Goal: Task Accomplishment & Management: Manage account settings

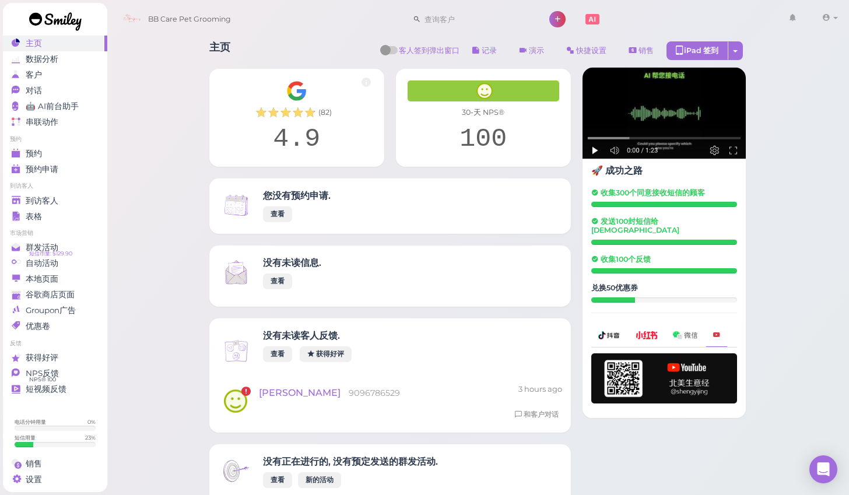
scroll to position [31, 0]
click at [49, 196] on span "到访客人" at bounding box center [42, 201] width 33 height 10
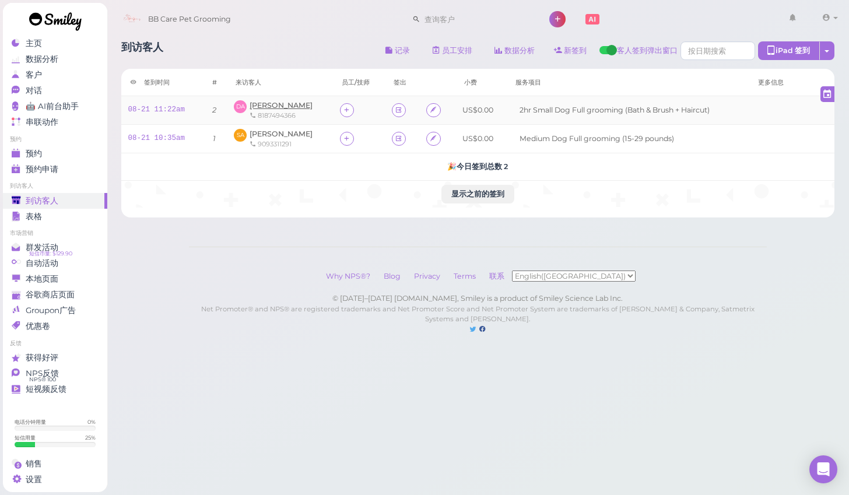
click at [282, 107] on span "[PERSON_NAME]" at bounding box center [281, 105] width 63 height 9
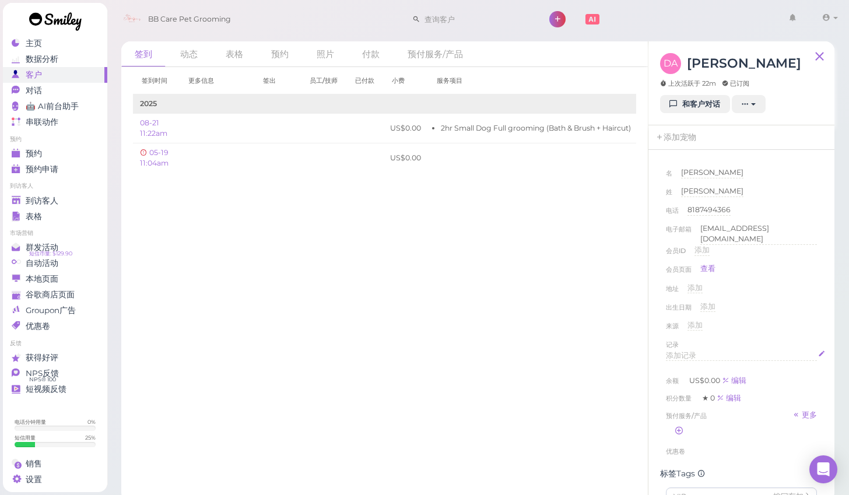
click at [703, 350] on div "添加记录" at bounding box center [741, 355] width 151 height 11
click at [791, 314] on div "出生日期 添加" at bounding box center [741, 310] width 151 height 19
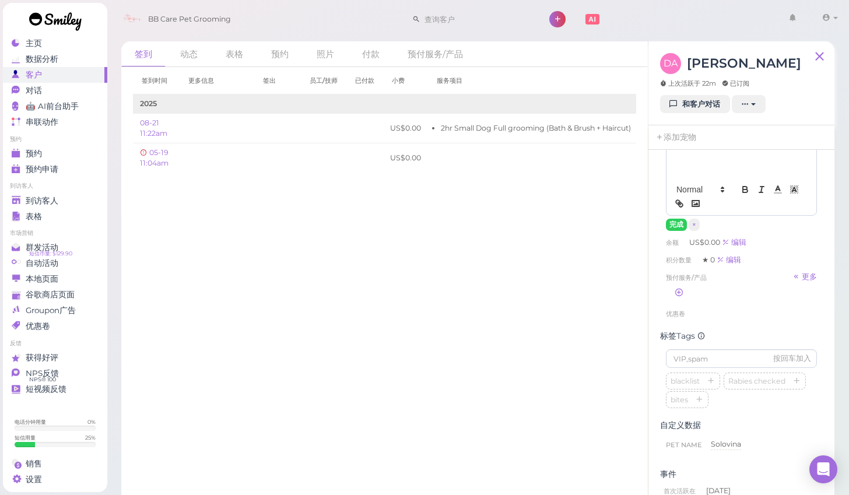
scroll to position [246, 0]
click at [672, 216] on button "完成" at bounding box center [676, 222] width 21 height 12
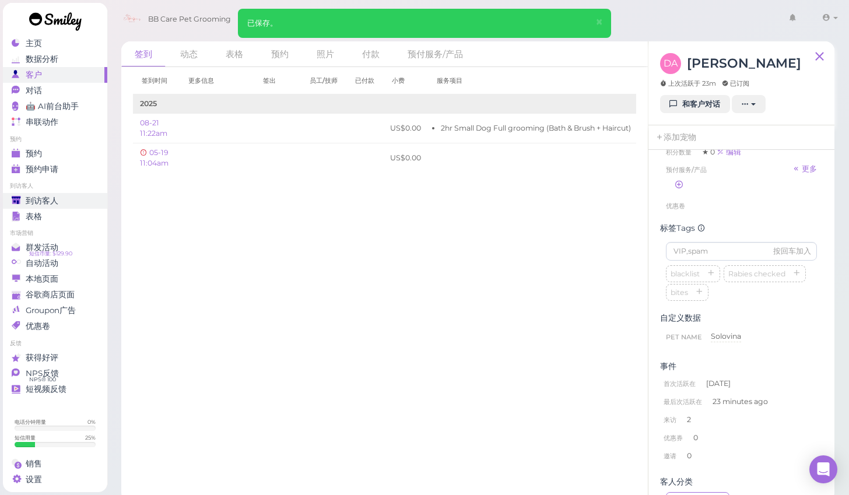
click at [50, 203] on span "到访客人" at bounding box center [42, 201] width 33 height 10
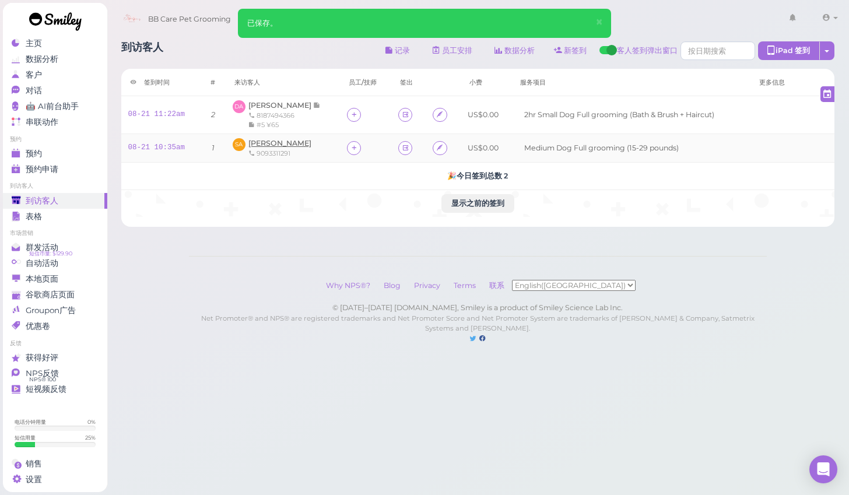
click at [275, 145] on span "[PERSON_NAME]" at bounding box center [279, 143] width 63 height 9
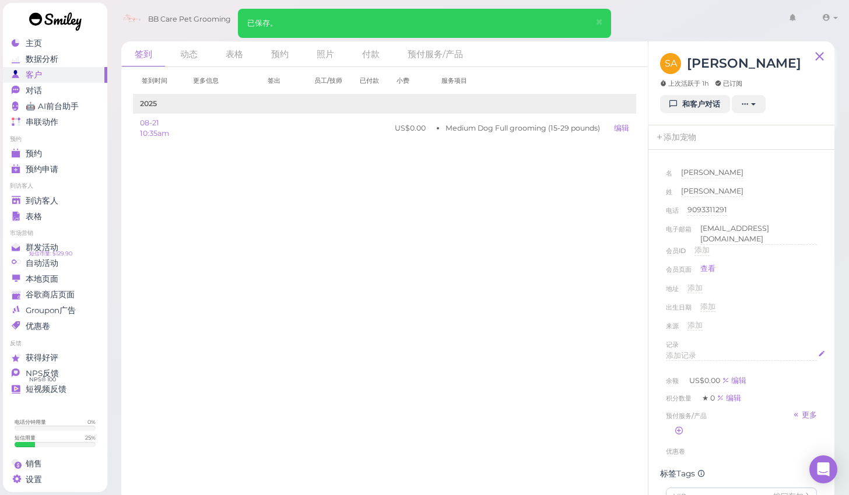
click at [686, 352] on span "添加记录" at bounding box center [681, 355] width 30 height 9
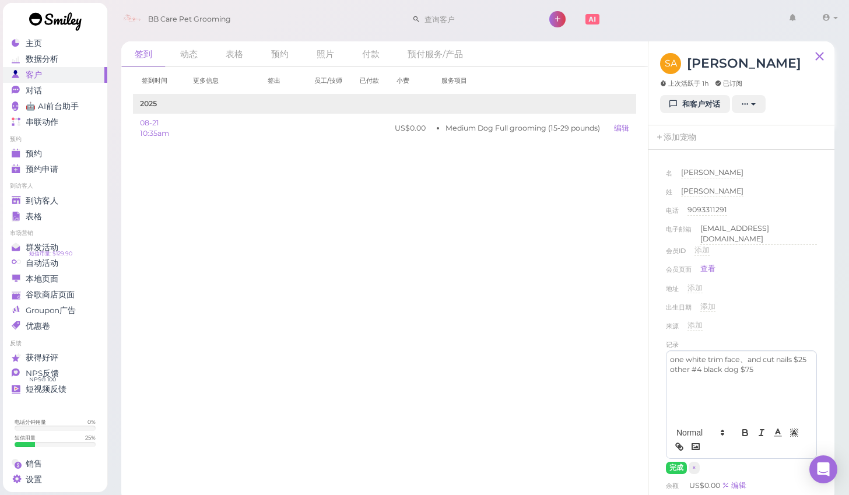
click at [774, 327] on div "来源 添加" at bounding box center [741, 329] width 151 height 19
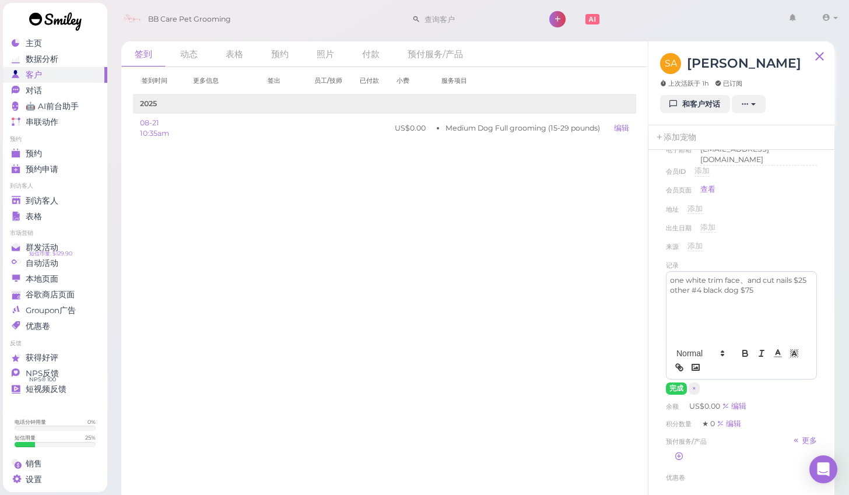
scroll to position [82, 0]
click at [680, 382] on button "完成" at bounding box center [676, 386] width 21 height 12
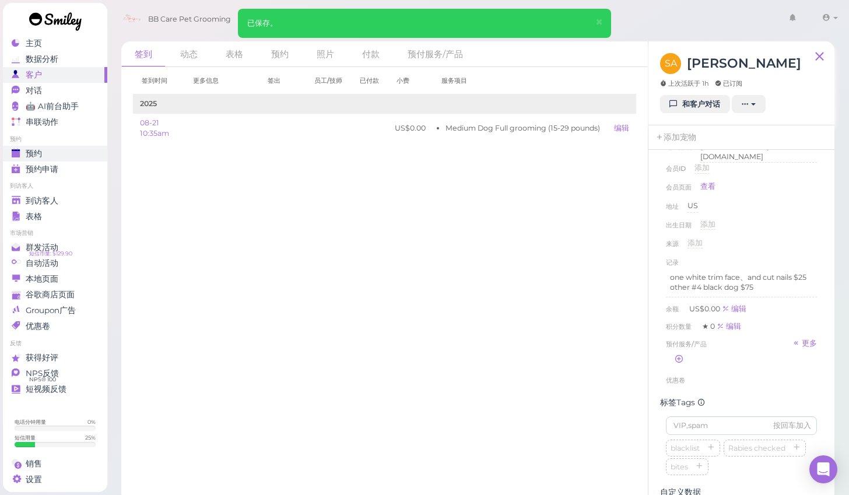
click at [31, 155] on span "预约" at bounding box center [34, 154] width 16 height 10
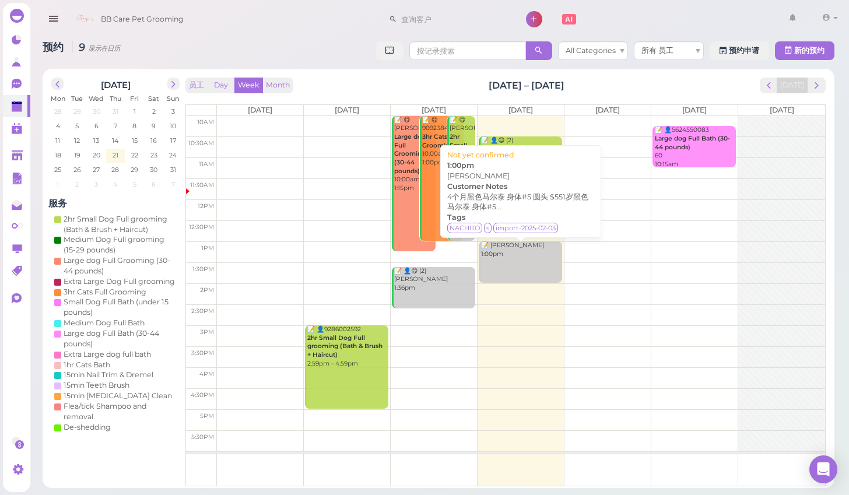
click at [506, 266] on link "📝 Jose Andrade 1:00pm" at bounding box center [520, 261] width 83 height 41
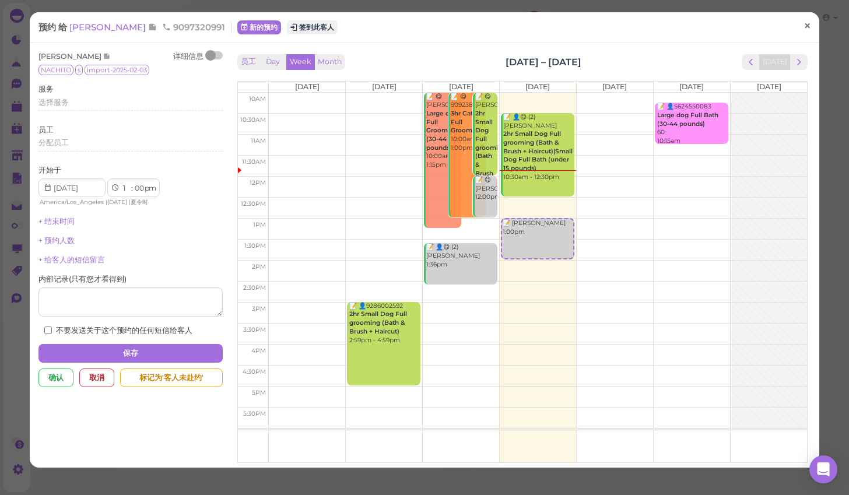
click at [808, 30] on span "×" at bounding box center [807, 26] width 8 height 16
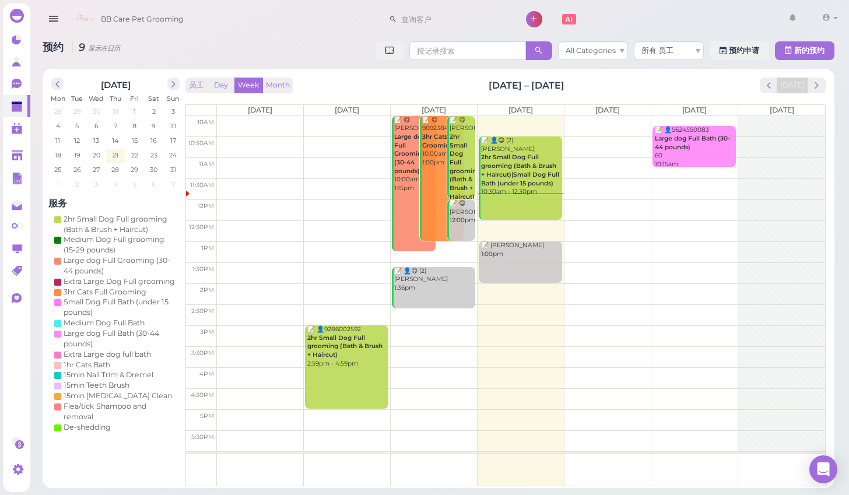
click at [563, 268] on td at bounding box center [521, 272] width 608 height 21
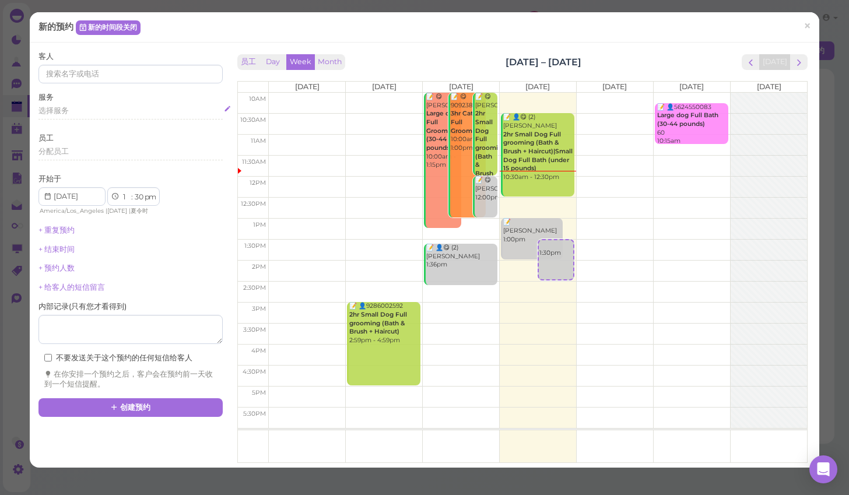
click at [54, 113] on span "选择服务" at bounding box center [53, 110] width 30 height 9
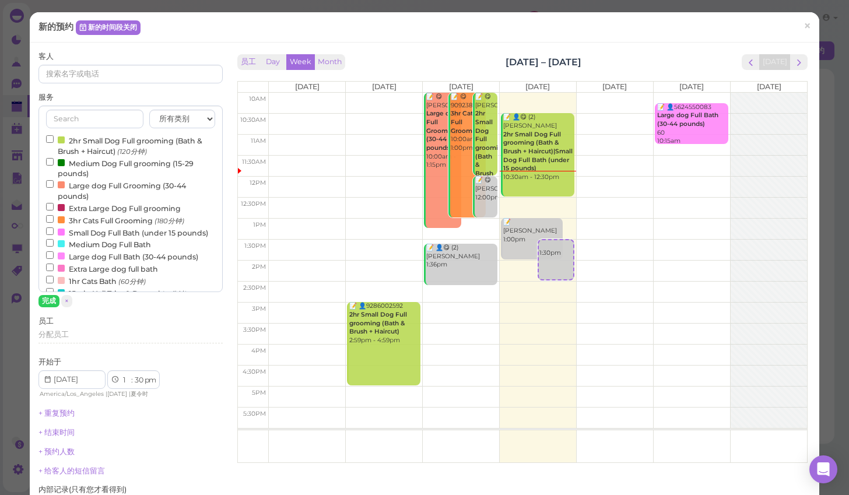
click at [50, 139] on input "2hr Small Dog Full grooming (Bath & Brush + Haircut) (120分钟)" at bounding box center [50, 139] width 8 height 8
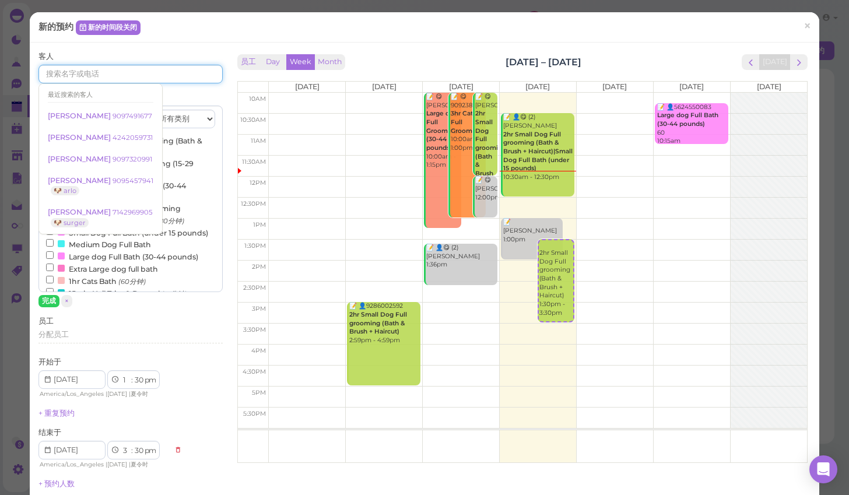
click at [58, 69] on input at bounding box center [130, 74] width 184 height 19
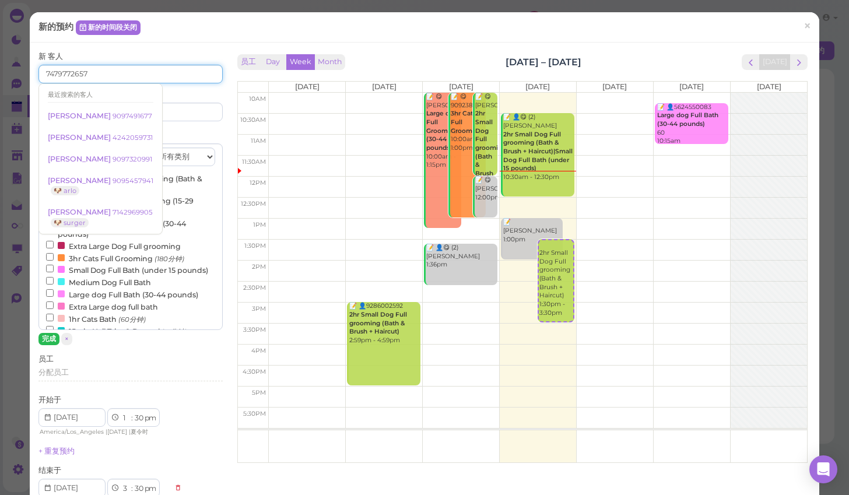
type input "7479772657"
click at [50, 335] on button "完成" at bounding box center [48, 339] width 21 height 12
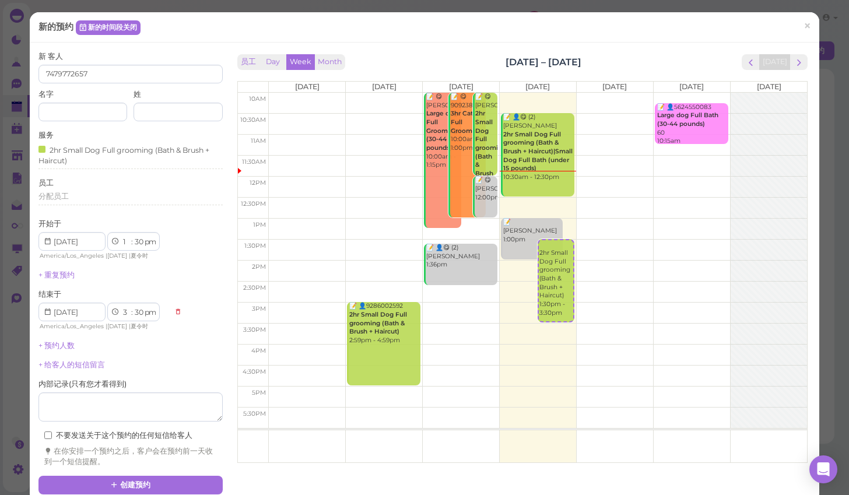
click at [190, 360] on div "+ 给客人的短信留言" at bounding box center [130, 365] width 184 height 10
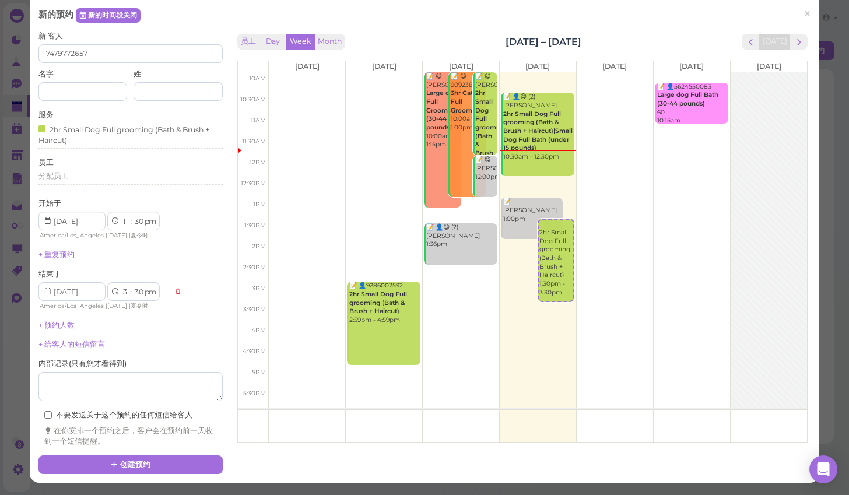
scroll to position [58, 0]
click at [142, 455] on button "创建预约" at bounding box center [130, 464] width 184 height 19
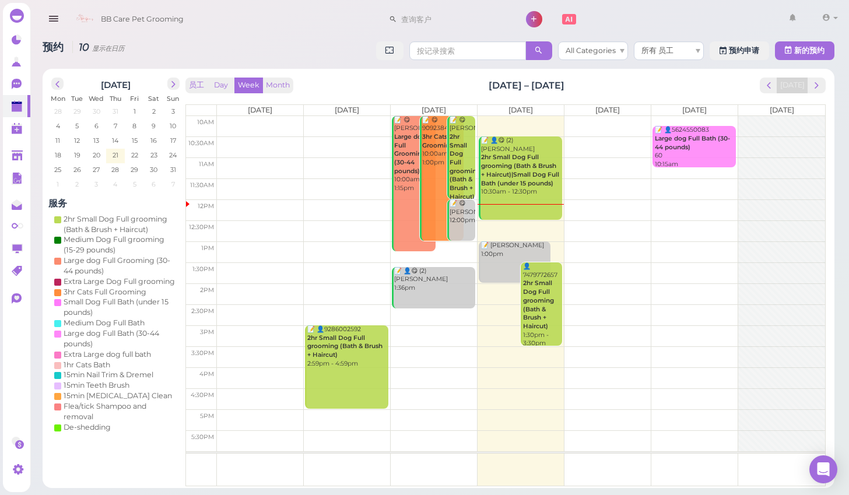
click at [587, 131] on td at bounding box center [521, 126] width 608 height 21
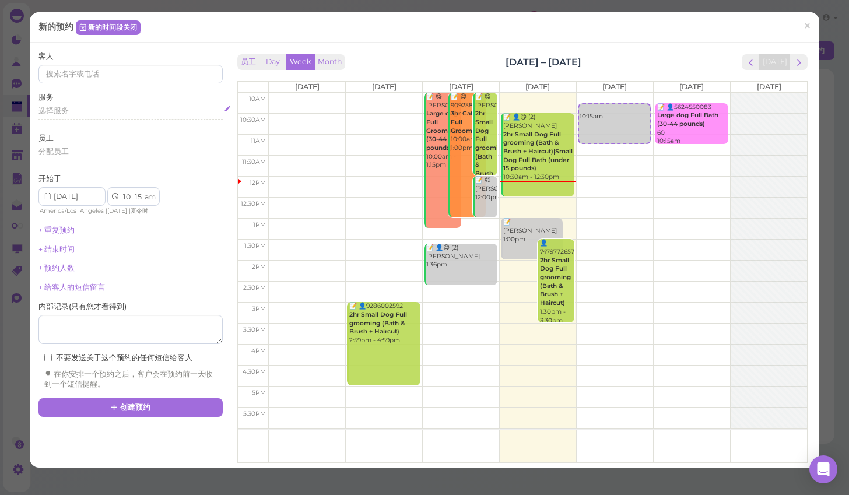
click at [50, 114] on div "选择服务" at bounding box center [130, 111] width 184 height 10
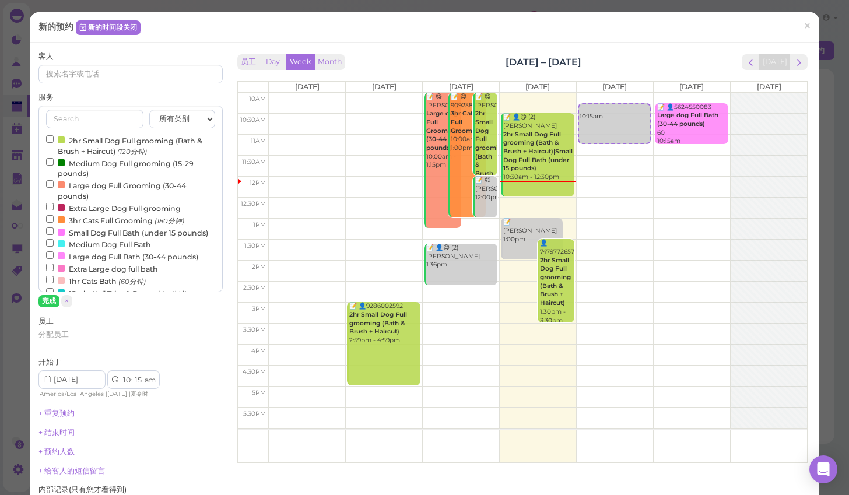
click at [48, 138] on input "2hr Small Dog Full grooming (Bath & Brush + Haircut) (120分钟)" at bounding box center [50, 139] width 8 height 8
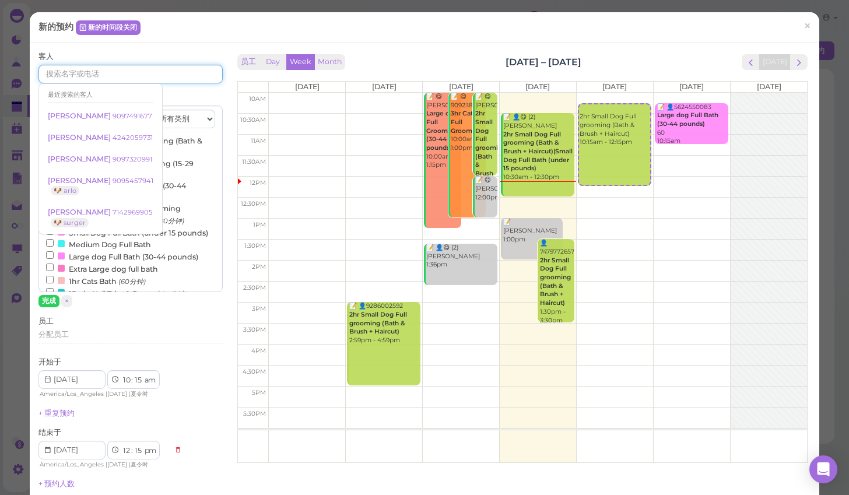
click at [67, 71] on input at bounding box center [130, 74] width 184 height 19
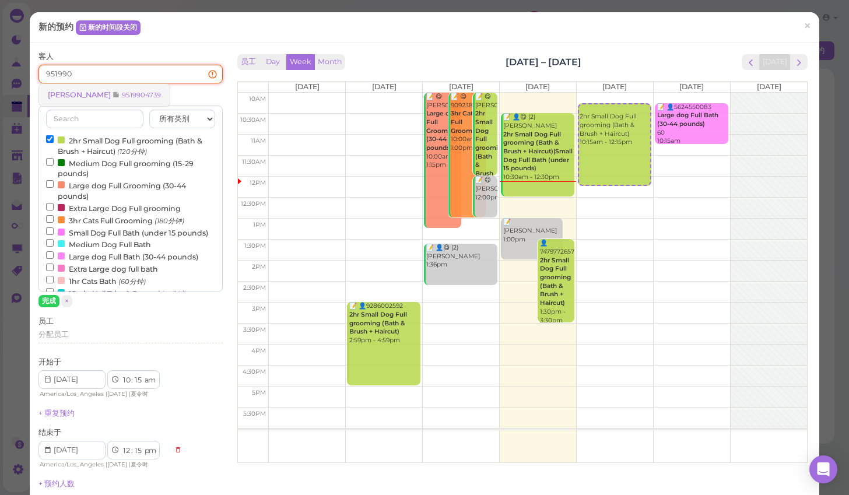
type input "951990"
click at [62, 93] on span "Louie Garcia" at bounding box center [80, 94] width 65 height 9
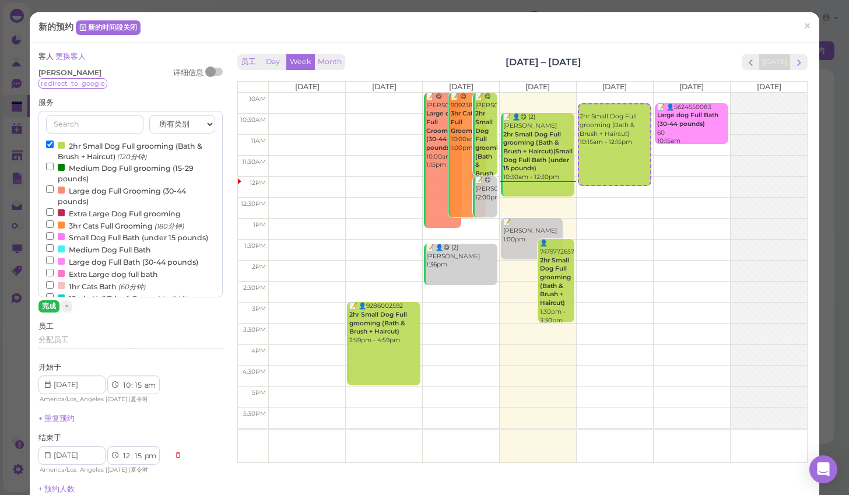
click at [44, 307] on button "完成" at bounding box center [48, 306] width 21 height 12
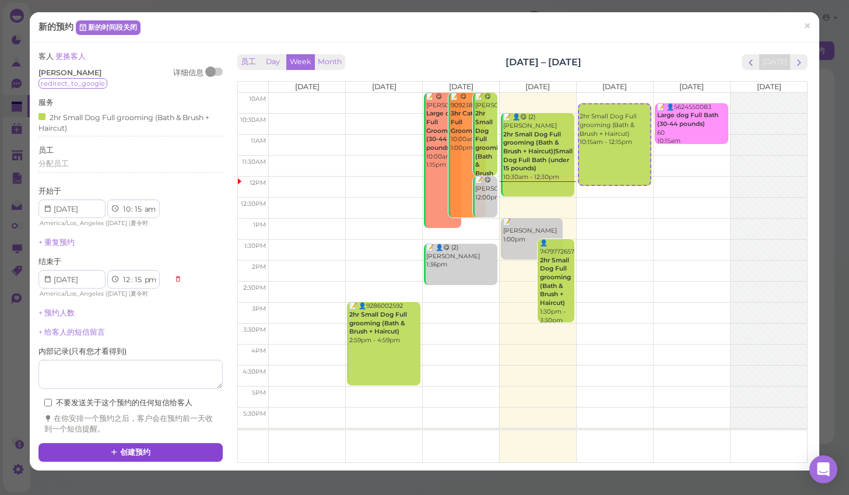
click at [110, 443] on button "创建预约" at bounding box center [130, 452] width 184 height 19
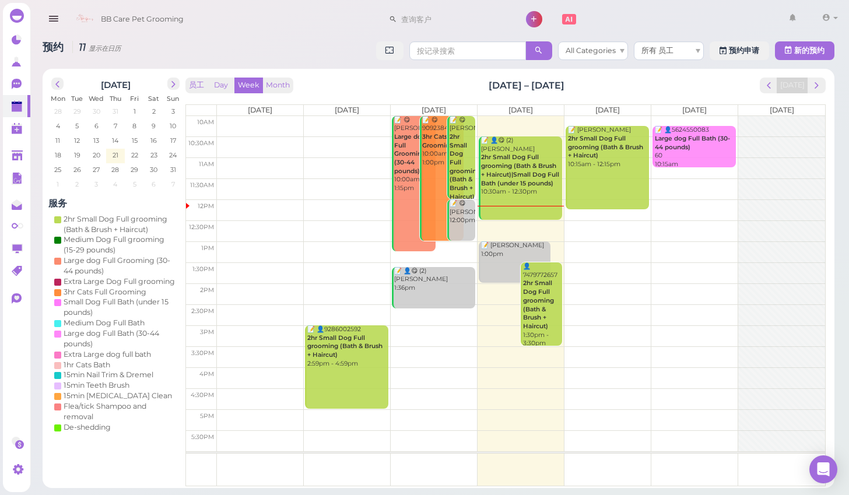
click at [650, 134] on td at bounding box center [521, 126] width 608 height 21
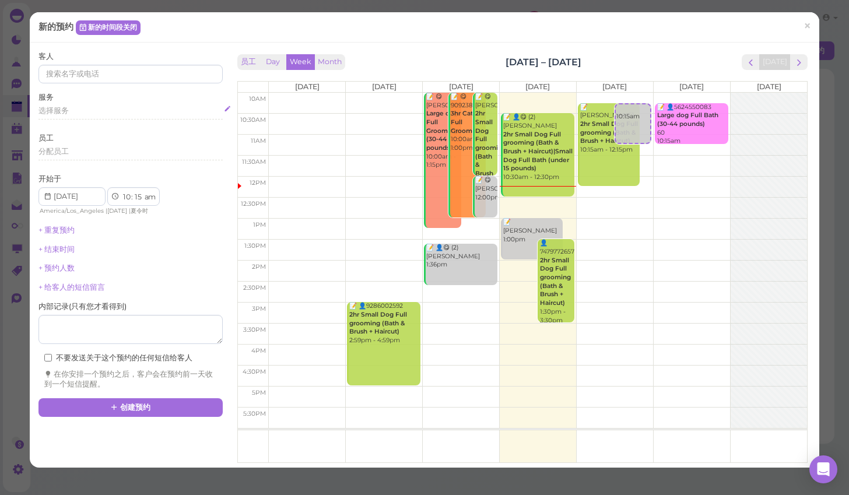
click at [59, 112] on span "选择服务" at bounding box center [53, 110] width 30 height 9
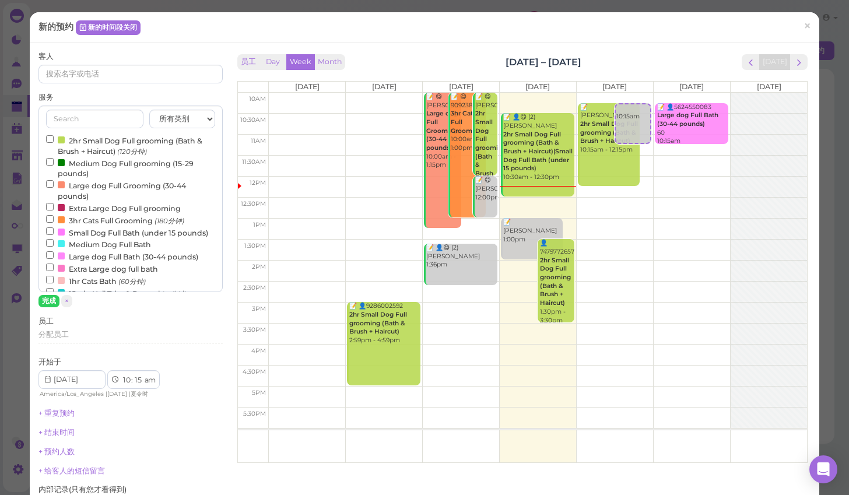
click at [51, 136] on input "2hr Small Dog Full grooming (Bath & Brush + Haircut) (120分钟)" at bounding box center [50, 139] width 8 height 8
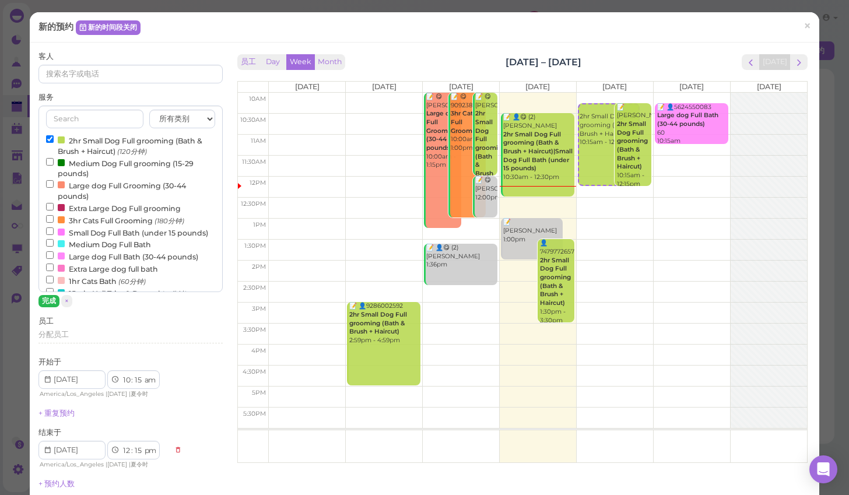
click at [47, 299] on button "完成" at bounding box center [48, 301] width 21 height 12
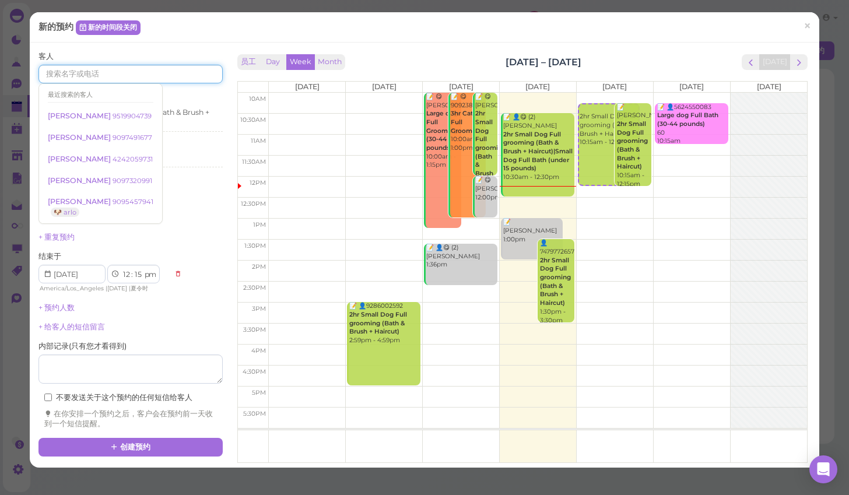
click at [75, 76] on input at bounding box center [130, 74] width 184 height 19
click at [570, 220] on td at bounding box center [538, 228] width 539 height 21
type input "2025-08-21"
select select "1"
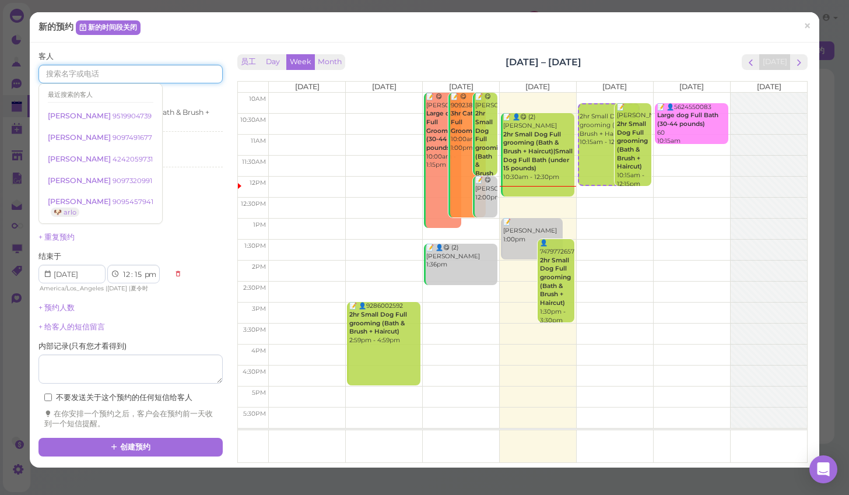
select select "00"
select select "pm"
select select "3"
select select "00"
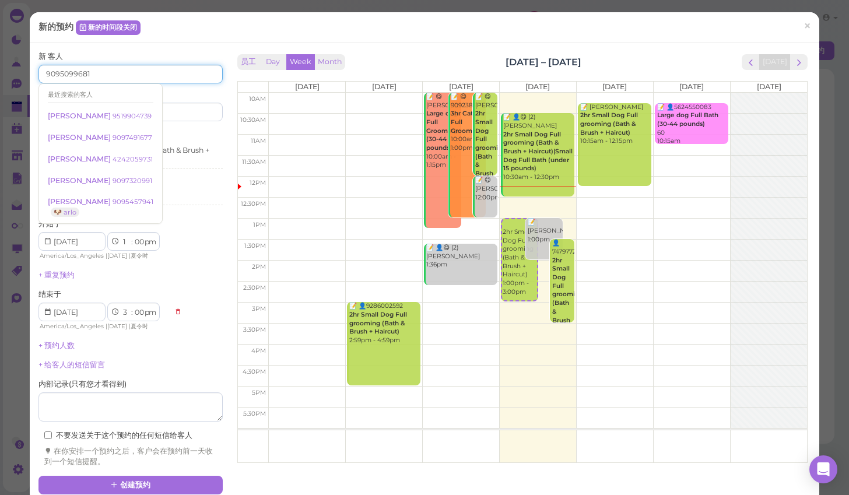
type input "9095099681"
click at [189, 223] on div "开始于 1 2 3 4 5 6 7 8 9 10 11 12 : 00 05 10 15 20 25 30 35 40 45 50 55 am pm Amer…" at bounding box center [130, 240] width 184 height 43
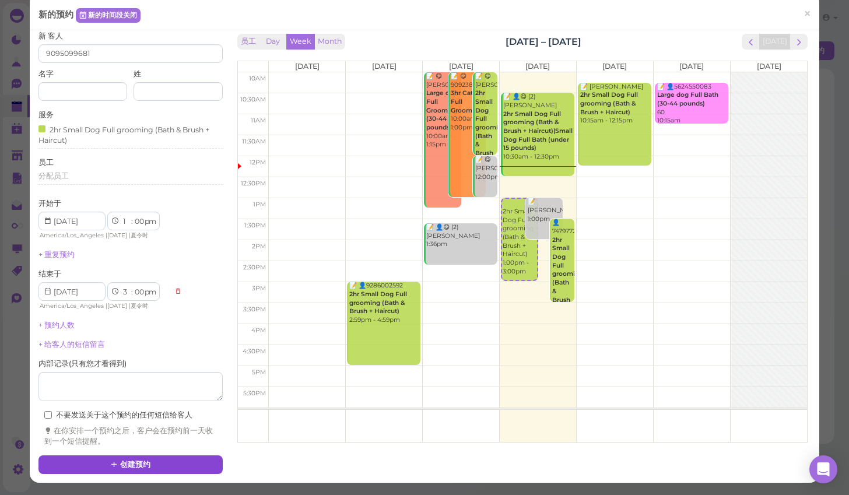
click at [148, 455] on button "创建预约" at bounding box center [130, 464] width 184 height 19
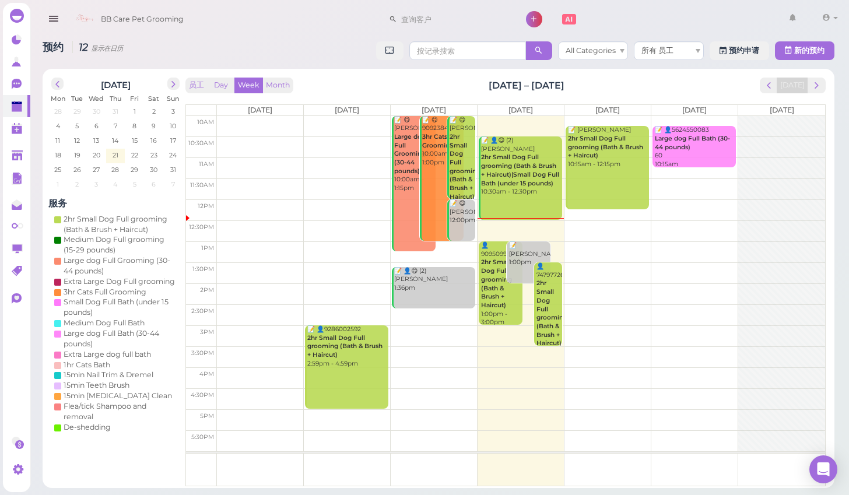
click at [669, 308] on td at bounding box center [521, 314] width 608 height 21
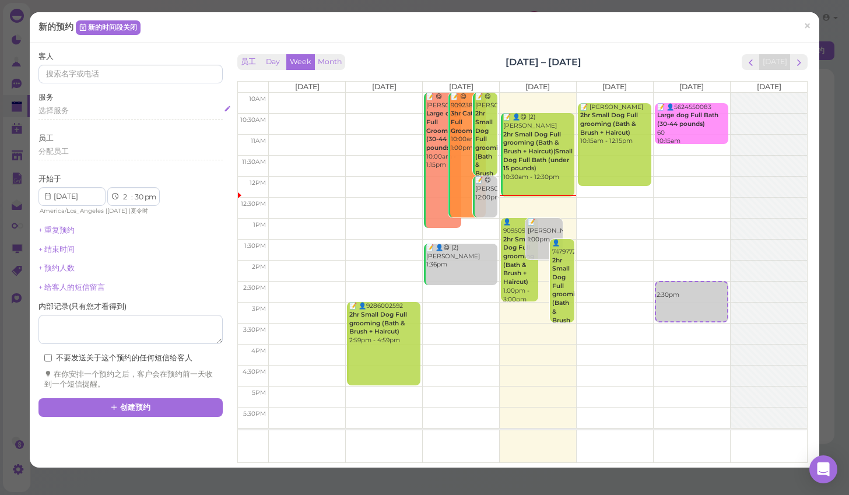
click at [59, 111] on span "选择服务" at bounding box center [53, 110] width 30 height 9
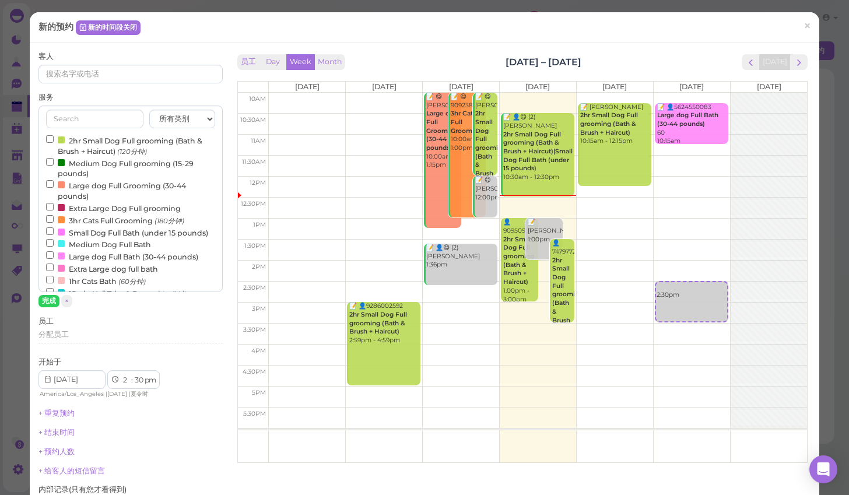
click at [48, 203] on input "Extra Large Dog Full grooming" at bounding box center [50, 207] width 8 height 8
click at [50, 251] on input "Large dog Full Bath (30-44 pounds)" at bounding box center [50, 255] width 8 height 8
click at [46, 300] on button "完成" at bounding box center [48, 301] width 21 height 12
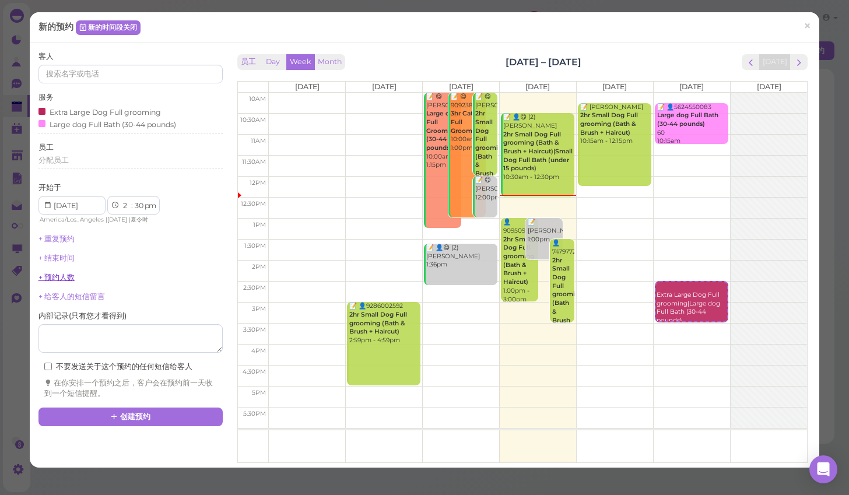
click at [56, 273] on link "+ 预约人数" at bounding box center [56, 277] width 36 height 9
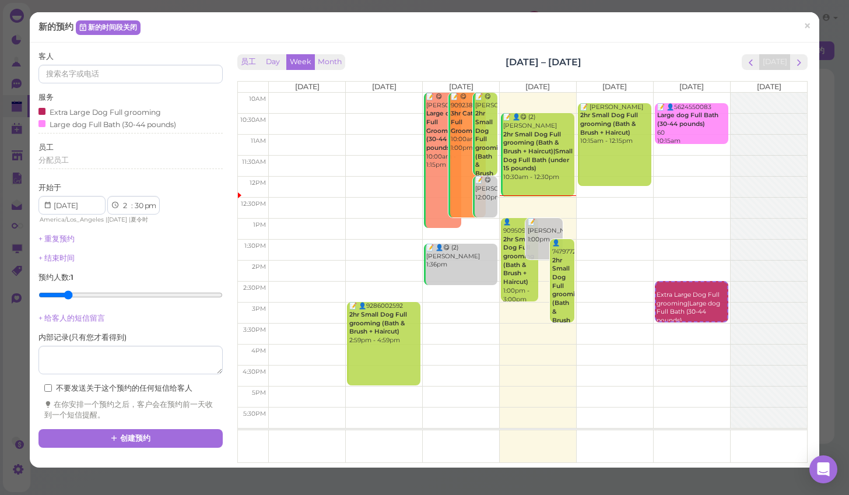
type input "2"
click at [65, 289] on input "range" at bounding box center [130, 295] width 184 height 19
click at [64, 73] on input at bounding box center [130, 74] width 184 height 19
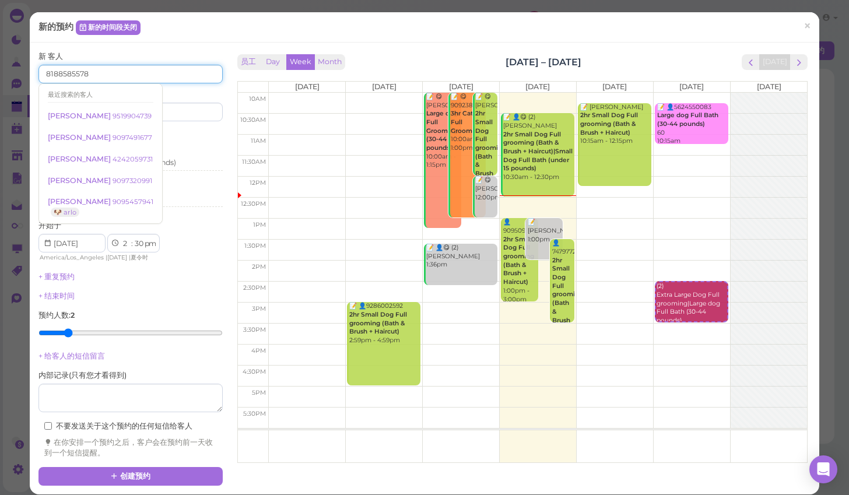
type input "8188585578"
click at [178, 272] on div "+ 重复预约" at bounding box center [130, 277] width 184 height 10
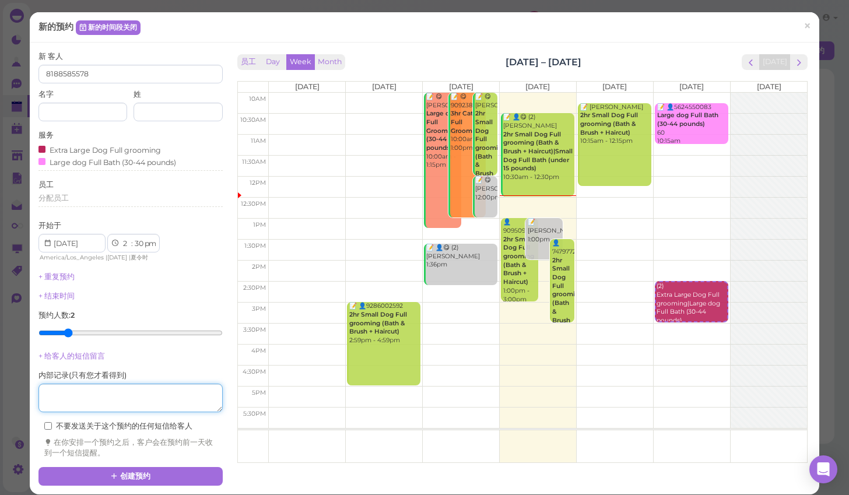
click at [121, 389] on textarea at bounding box center [130, 398] width 184 height 29
type textarea "210zonggong"
click at [174, 356] on div "新 客人 8188585578 名字 姓 服务 Extra Large Dog Full grooming Large dog Full Bath (30-4…" at bounding box center [130, 254] width 184 height 407
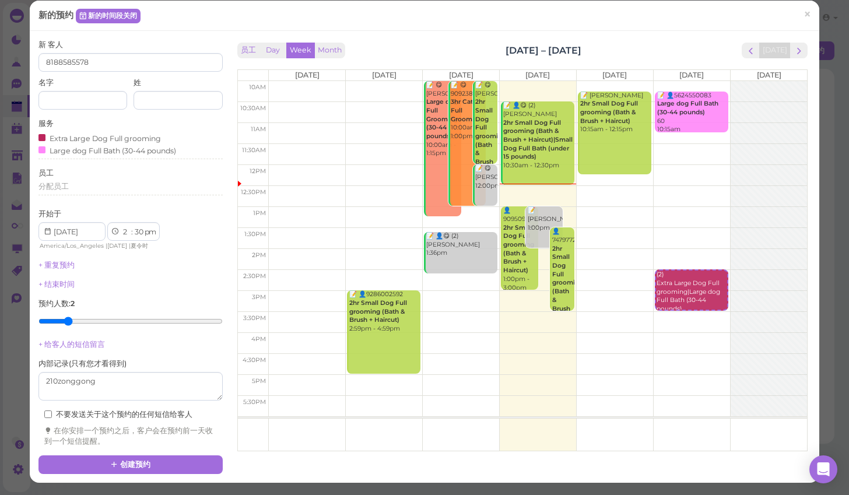
scroll to position [49, 0]
click at [71, 455] on button "创建预约" at bounding box center [130, 464] width 184 height 19
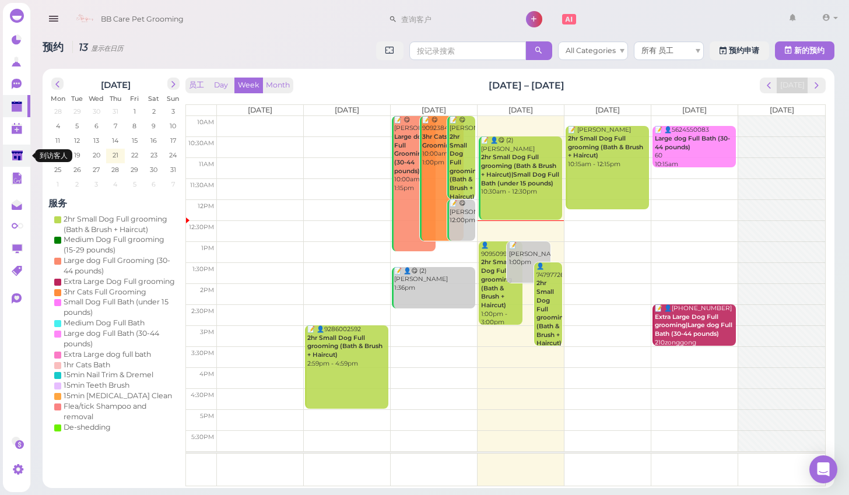
click at [16, 155] on polygon at bounding box center [17, 155] width 11 height 10
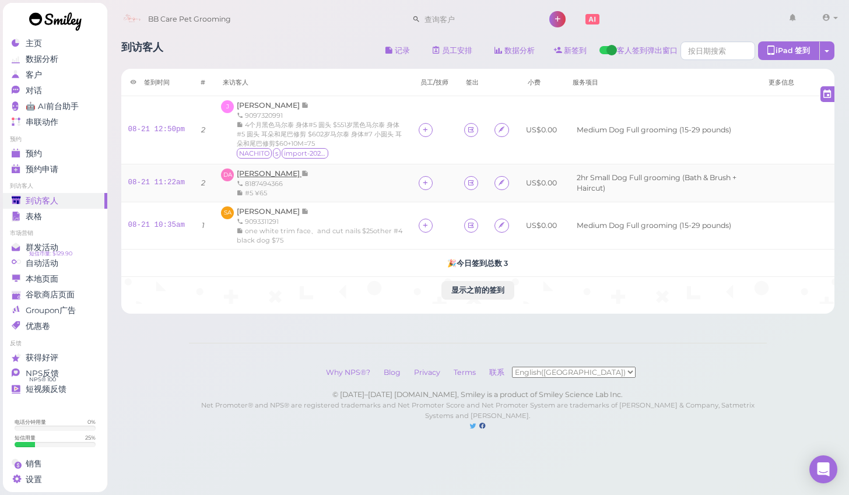
click at [268, 174] on span "[PERSON_NAME]" at bounding box center [269, 173] width 65 height 9
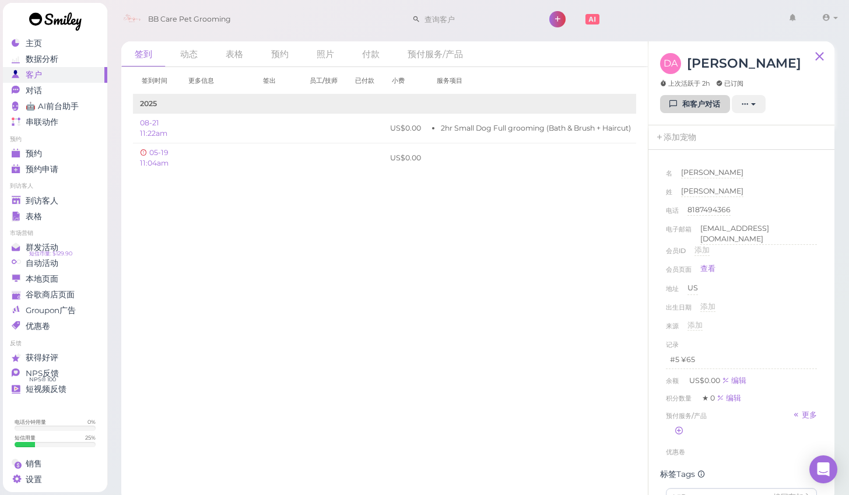
click at [705, 101] on link "和客户对话" at bounding box center [695, 104] width 70 height 19
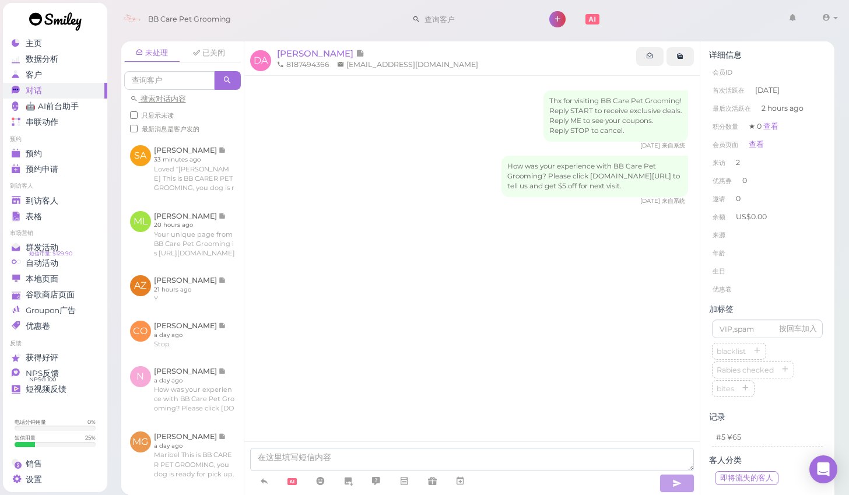
click at [269, 412] on div "Thx for visiting BB Care Pet Grooming! Reply START to receive exclusive deals. …" at bounding box center [472, 275] width 456 height 398
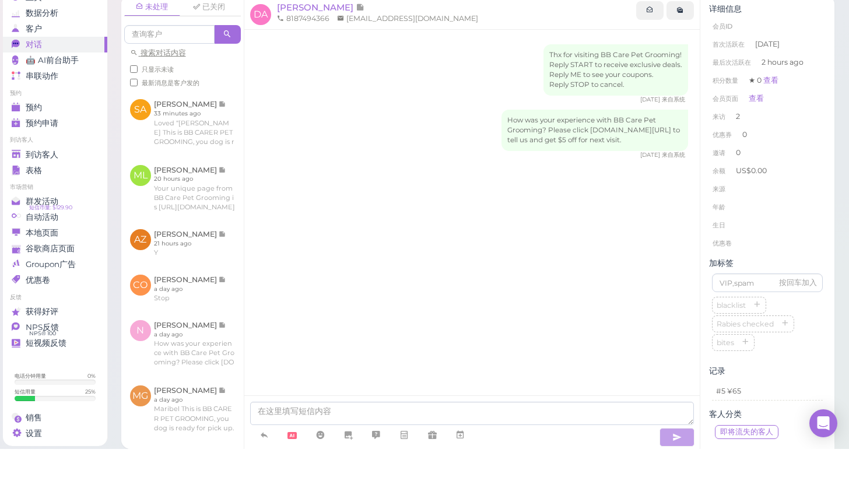
scroll to position [6, 0]
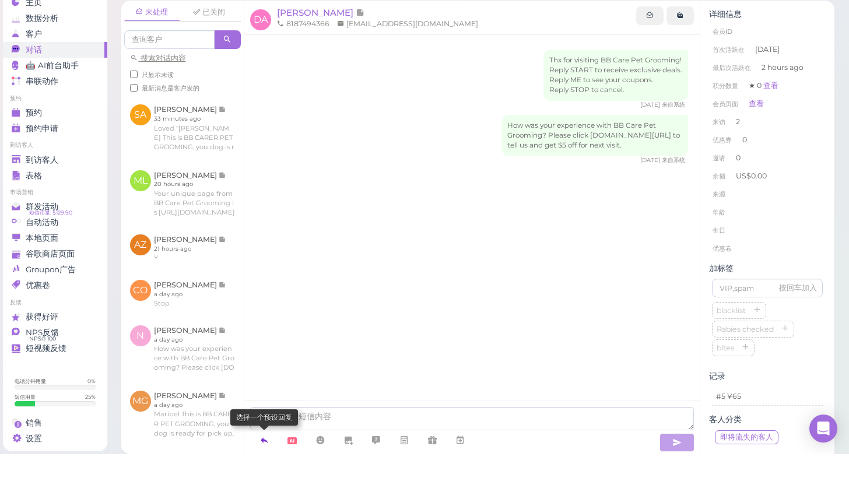
click at [262, 475] on icon at bounding box center [263, 481] width 9 height 12
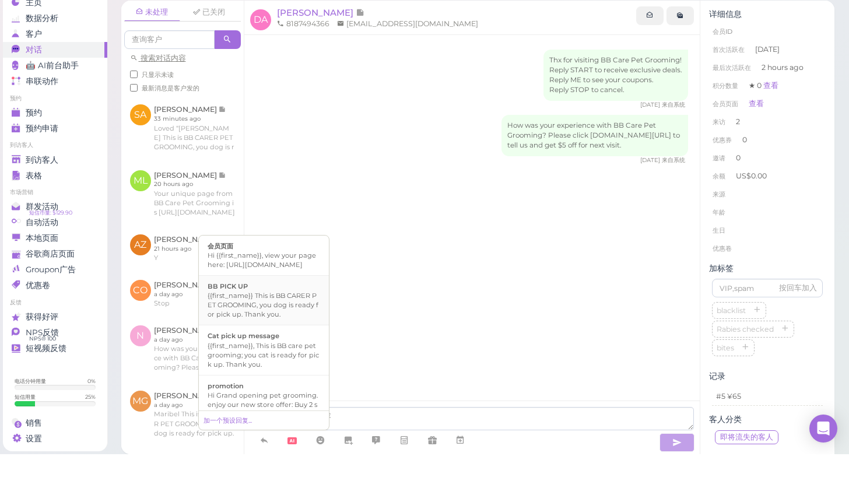
click at [250, 332] on div "{{first_name}} This is BB CARER PET GROOMING, you dog is ready for pick up. Tha…" at bounding box center [264, 346] width 113 height 28
type textarea "{{first_name}} This is BB CARER PET GROOMING, you dog is ready for pick up. Tha…"
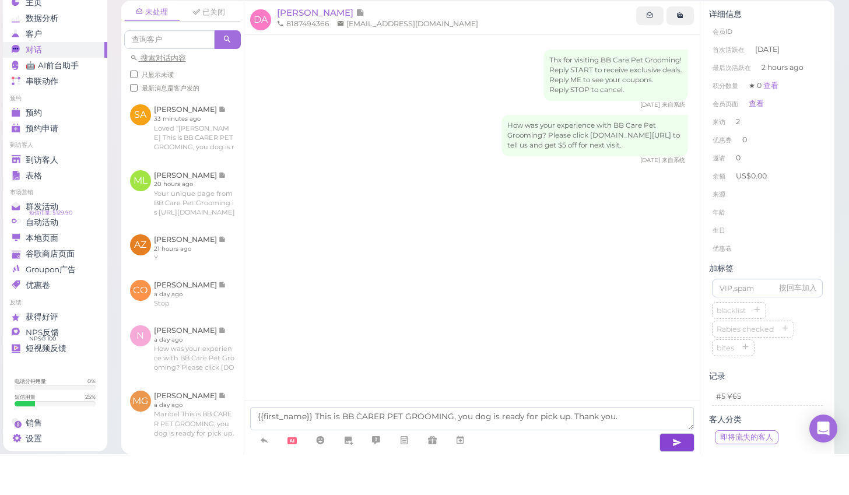
click at [673, 478] on icon "button" at bounding box center [676, 484] width 9 height 12
click at [42, 196] on span "到访客人" at bounding box center [42, 201] width 33 height 10
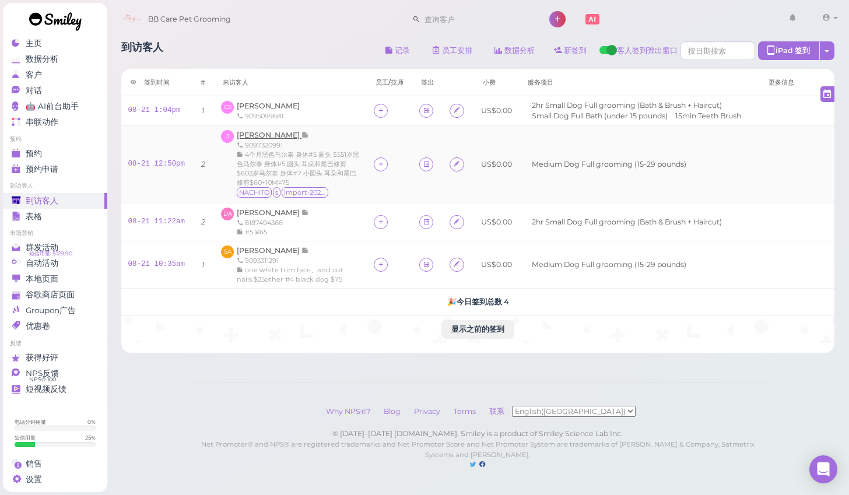
click at [271, 133] on span "Jose Andrade" at bounding box center [269, 135] width 65 height 9
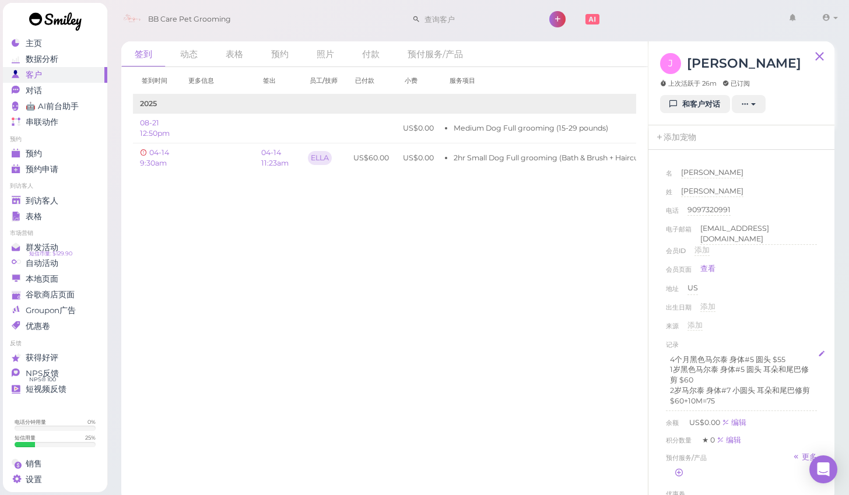
click at [700, 375] on p "1岁黑色马尔泰 身体#5 圆头 耳朵和尾巴修剪 $60" at bounding box center [741, 374] width 143 height 21
click at [684, 396] on p "2岁马尔泰 身体#7 小圆头 耳朵和尾巴修剪$60+10M=75" at bounding box center [741, 395] width 143 height 21
click at [760, 315] on div "出生日期 添加" at bounding box center [741, 310] width 151 height 19
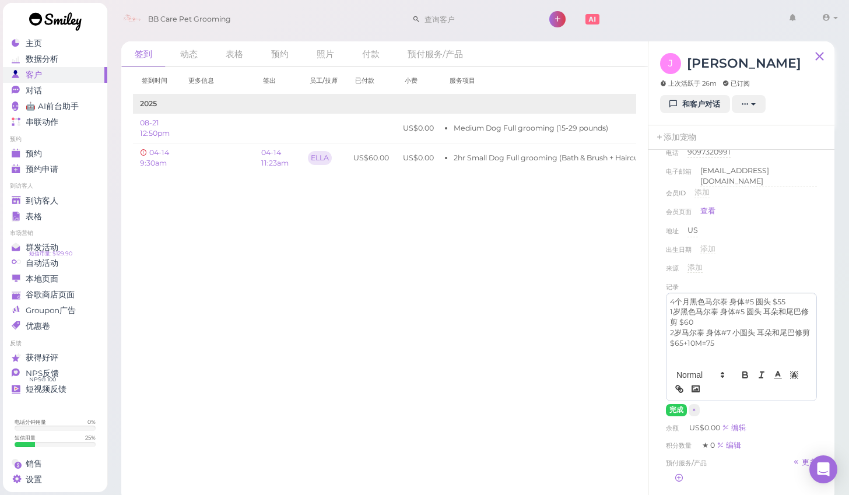
scroll to position [66, 0]
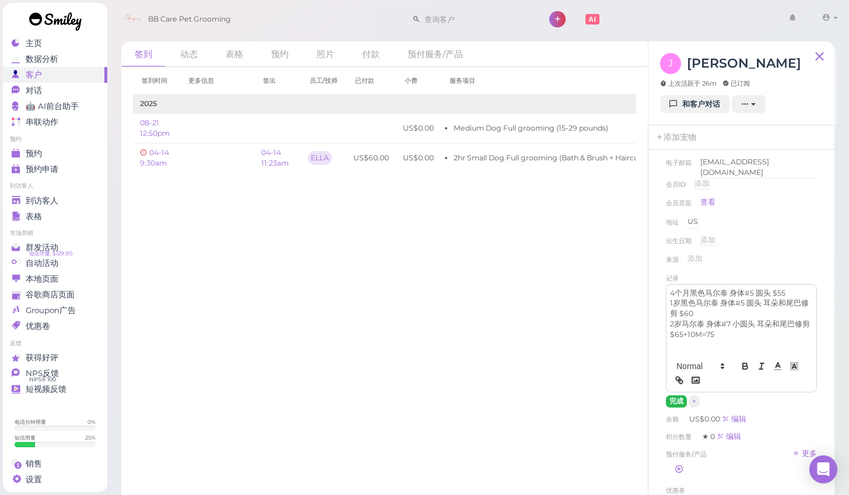
click at [670, 395] on button "完成" at bounding box center [676, 401] width 21 height 12
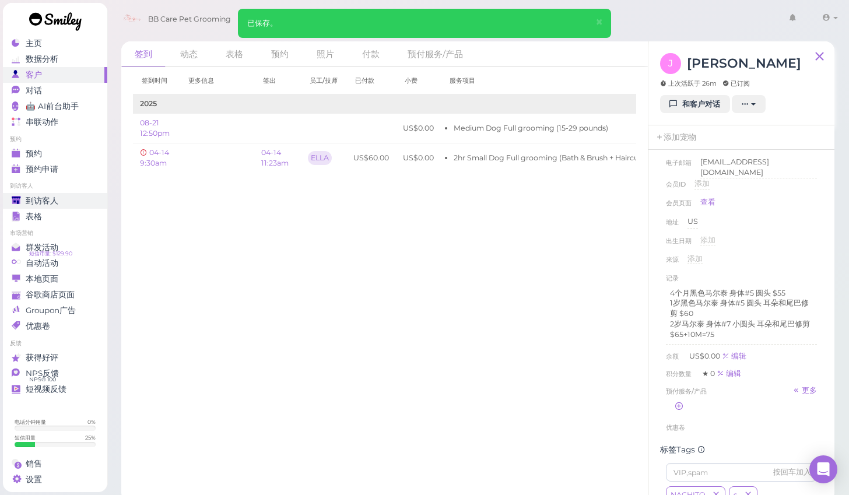
click at [50, 203] on span "到访客人" at bounding box center [42, 201] width 33 height 10
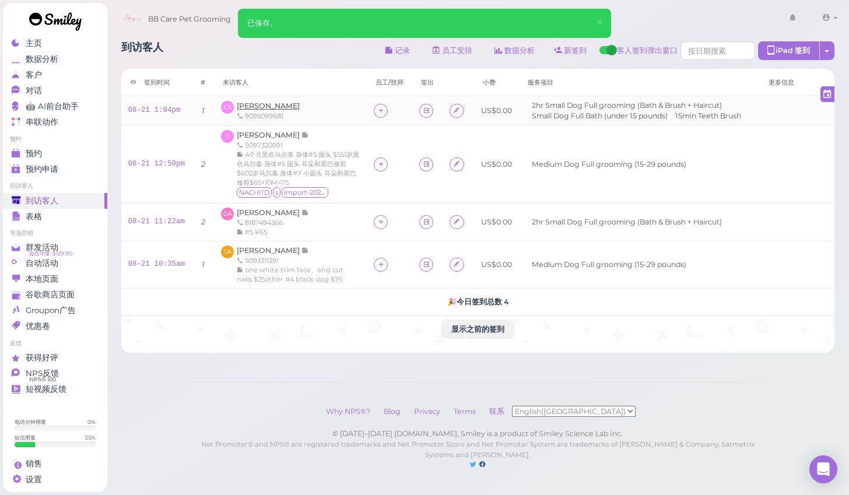
click at [268, 106] on span "Carolina Solis" at bounding box center [268, 105] width 63 height 9
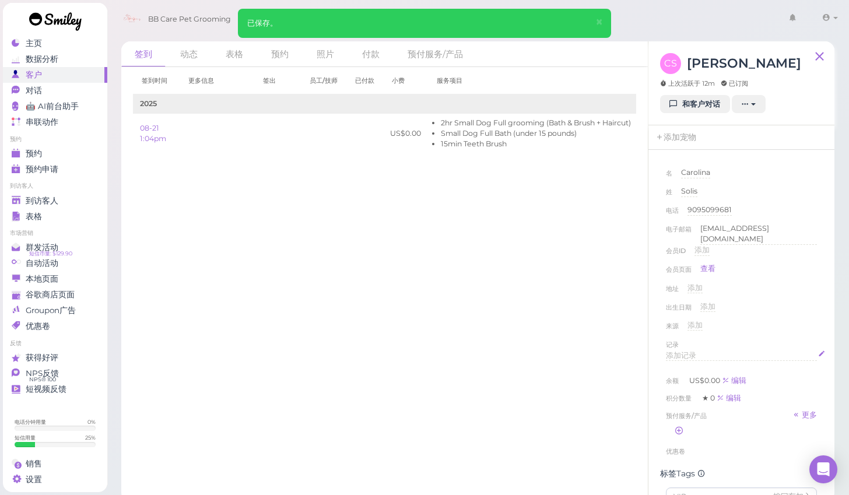
click at [687, 351] on span "添加记录" at bounding box center [681, 355] width 30 height 9
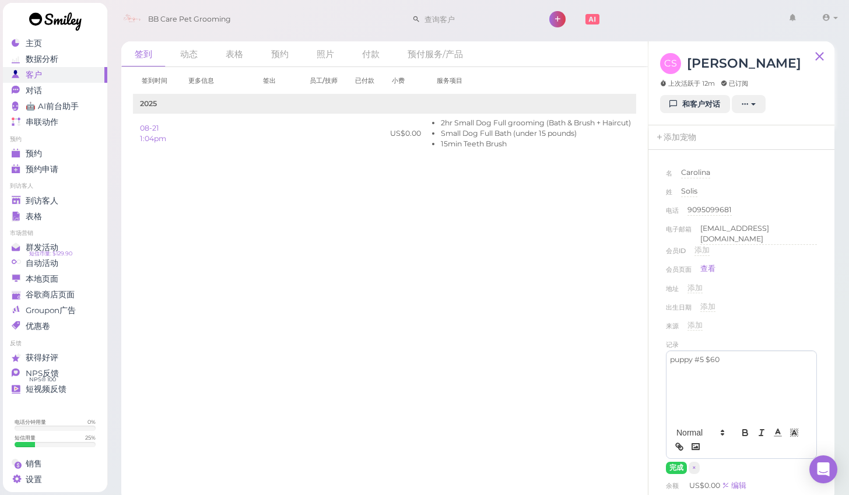
click at [775, 309] on div "出生日期 添加" at bounding box center [741, 310] width 151 height 19
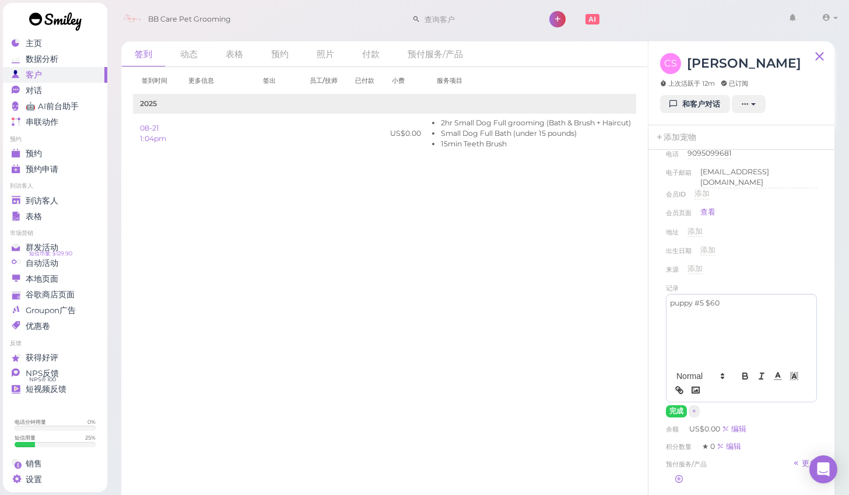
scroll to position [76, 0]
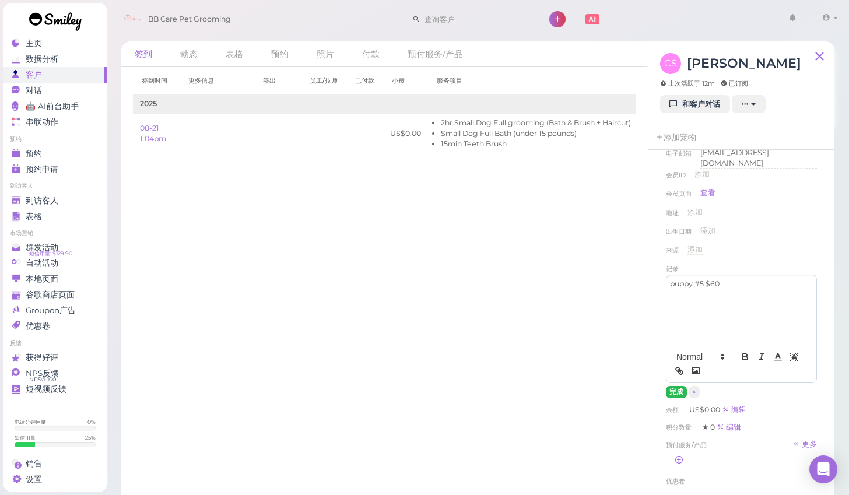
click at [673, 386] on button "完成" at bounding box center [676, 392] width 21 height 12
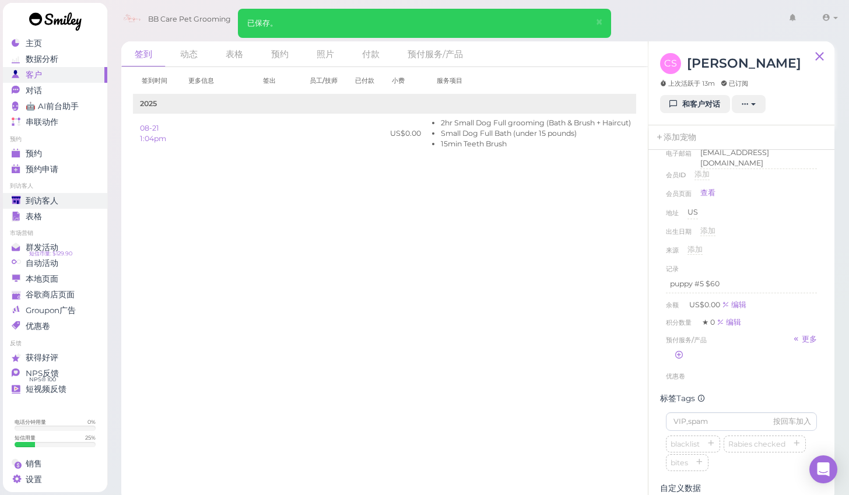
click at [50, 202] on span "到访客人" at bounding box center [42, 201] width 33 height 10
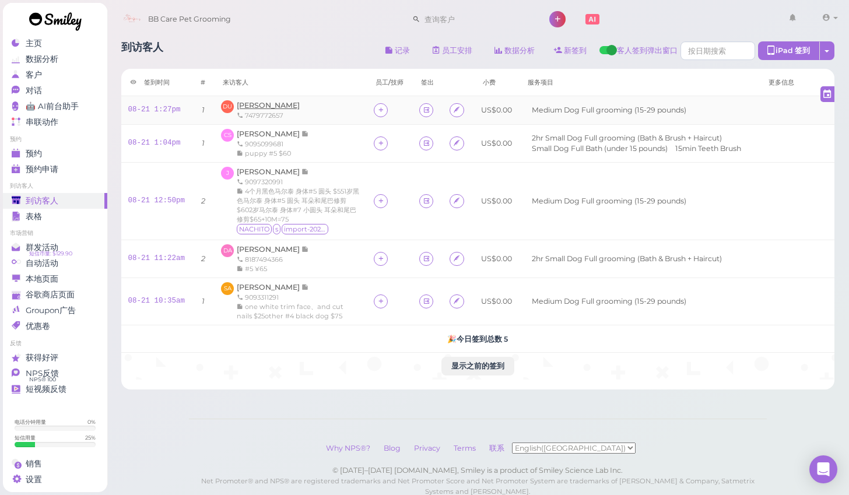
click at [263, 103] on span "Daniel Uribe" at bounding box center [268, 105] width 63 height 9
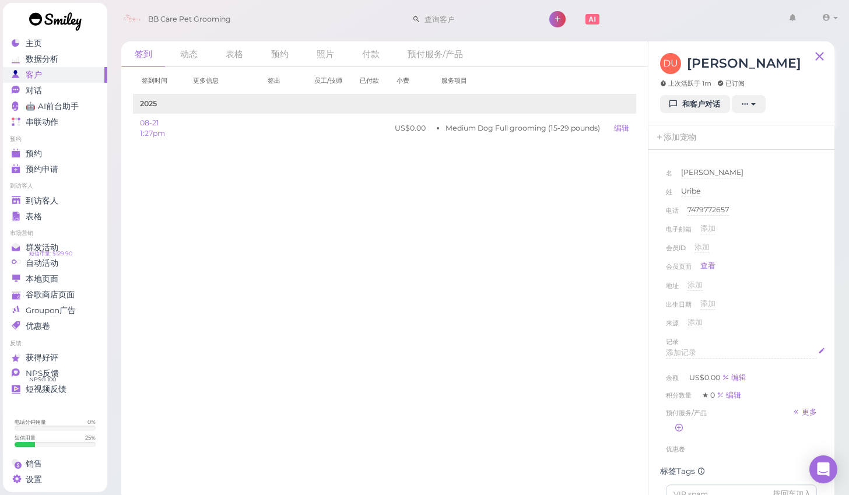
click at [690, 353] on span "添加记录" at bounding box center [681, 352] width 30 height 9
click at [802, 296] on div "地址 添加" at bounding box center [741, 289] width 151 height 19
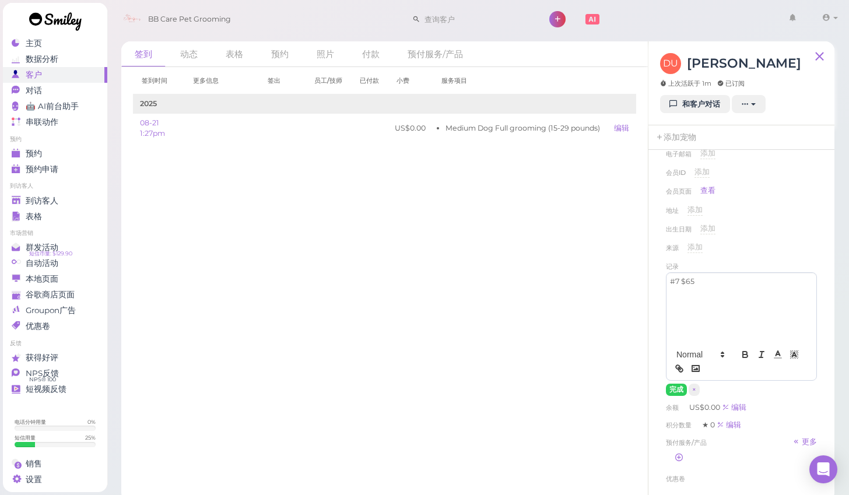
scroll to position [76, 0]
click at [676, 386] on button "完成" at bounding box center [676, 389] width 21 height 12
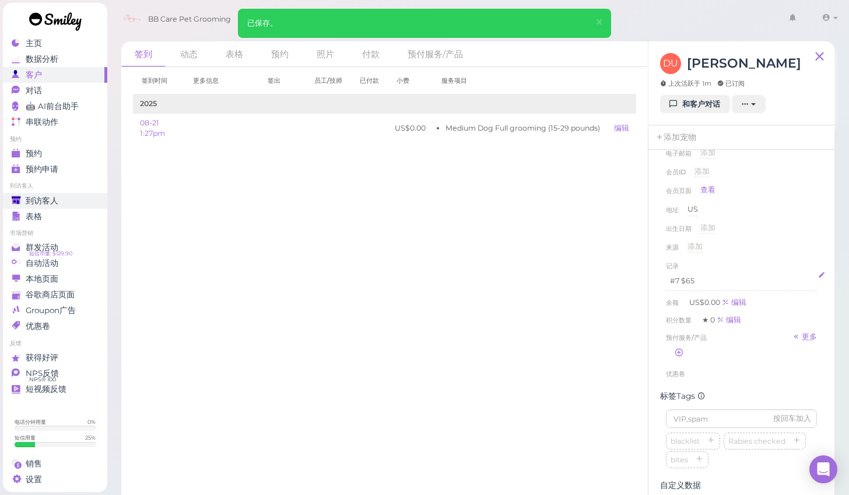
click at [23, 198] on div "到访客人" at bounding box center [54, 201] width 84 height 10
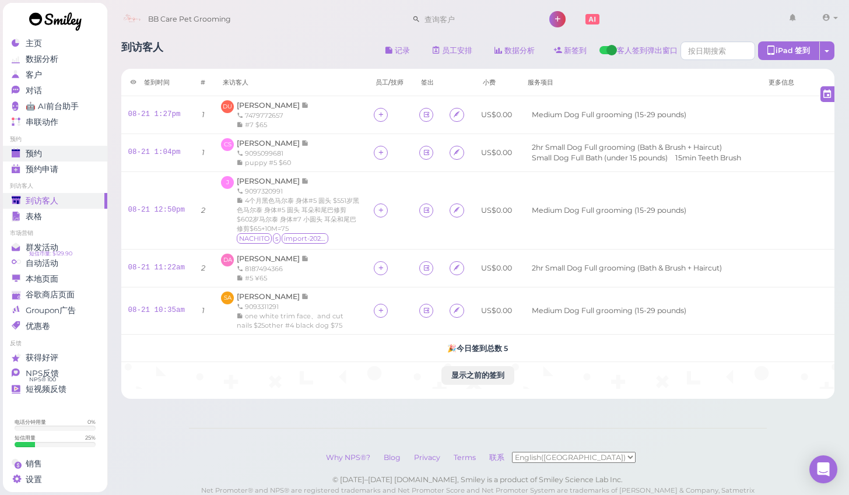
click at [41, 154] on span "预约" at bounding box center [34, 154] width 16 height 10
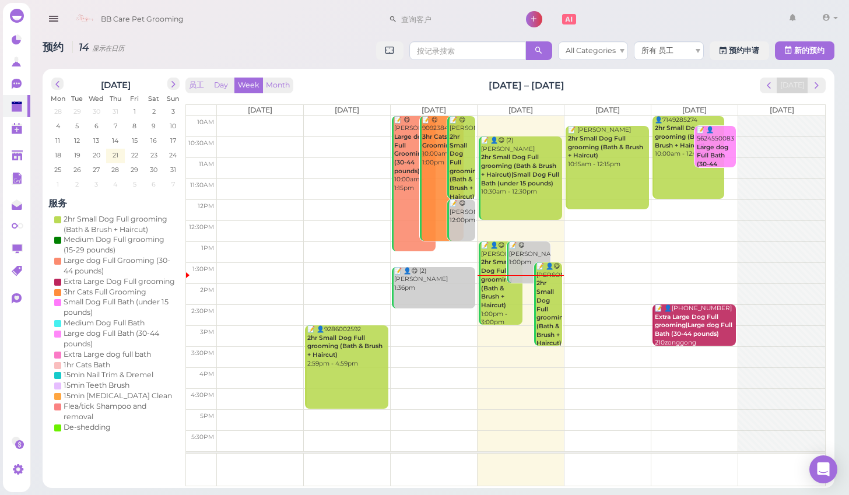
click at [735, 118] on td at bounding box center [521, 126] width 608 height 21
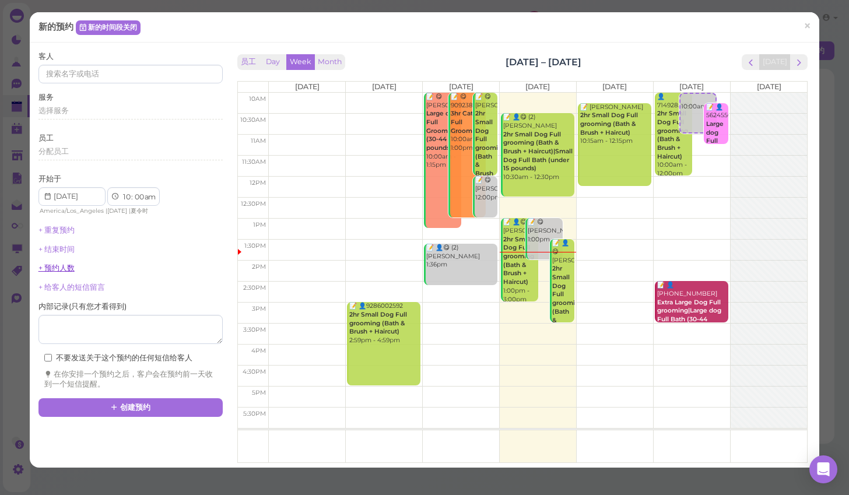
click at [54, 267] on link "+ 预约人数" at bounding box center [56, 268] width 36 height 9
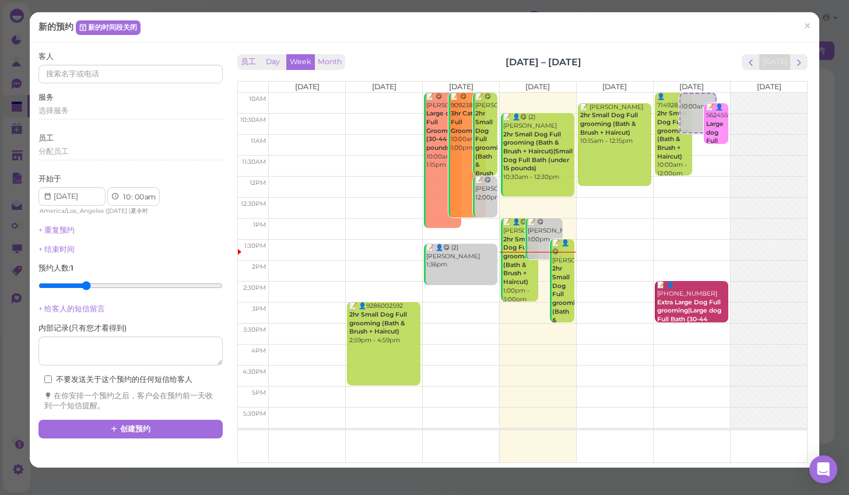
type input "3"
click at [90, 282] on input "range" at bounding box center [130, 285] width 184 height 19
click at [60, 113] on span "选择服务" at bounding box center [53, 110] width 30 height 9
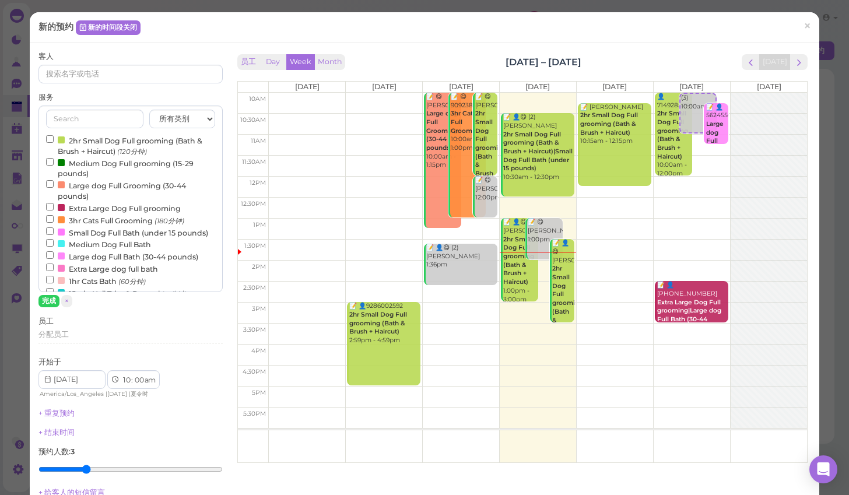
click at [52, 136] on input "2hr Small Dog Full grooming (Bath & Brush + Haircut) (120分钟)" at bounding box center [50, 139] width 8 height 8
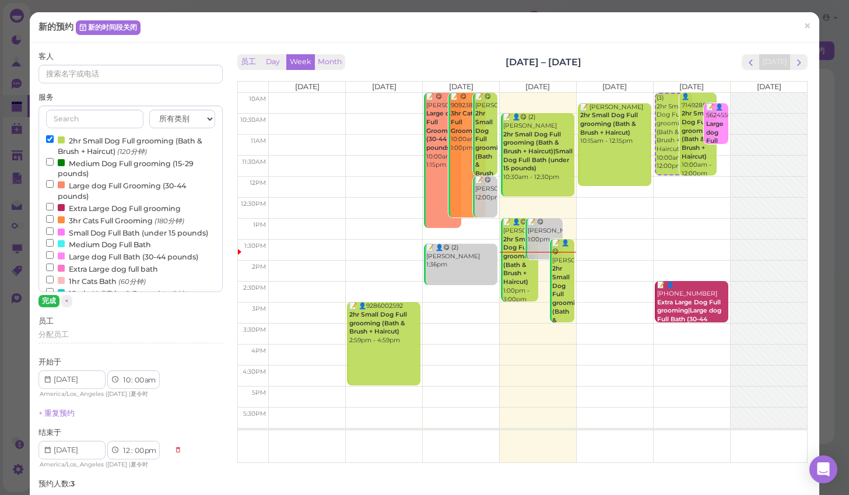
click at [48, 301] on button "完成" at bounding box center [48, 301] width 21 height 12
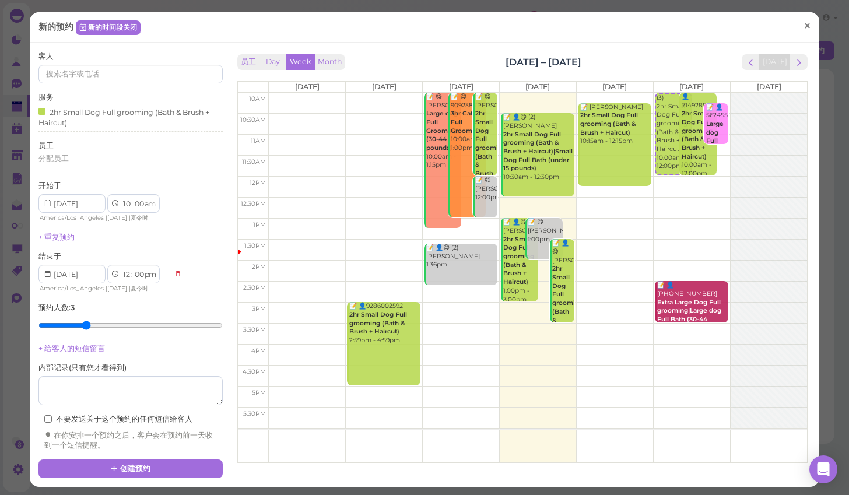
click at [808, 29] on span "×" at bounding box center [807, 26] width 8 height 16
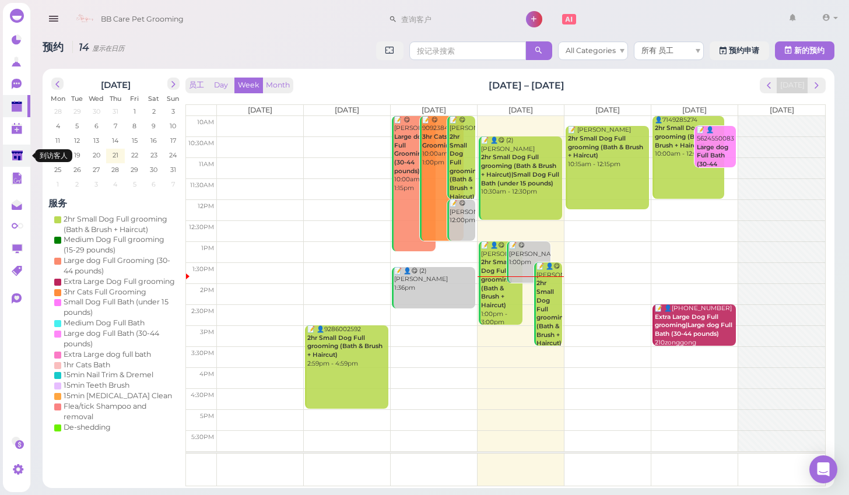
click at [15, 157] on icon at bounding box center [17, 156] width 11 height 9
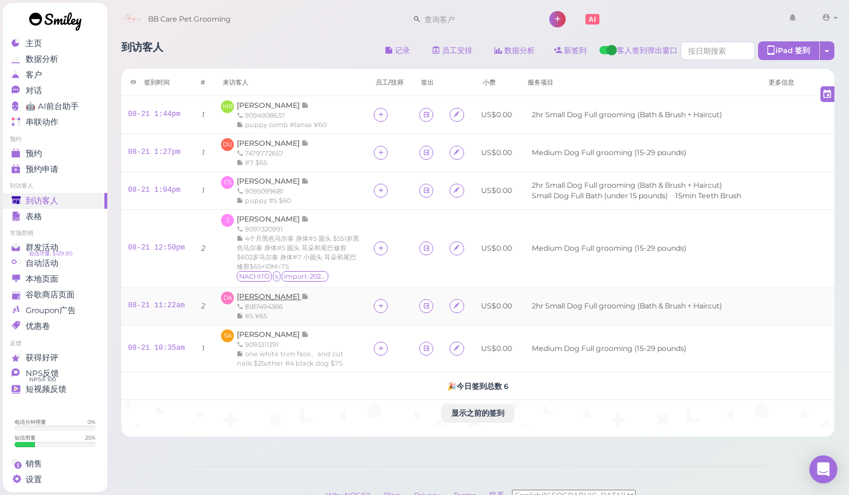
click at [244, 292] on span "[PERSON_NAME]" at bounding box center [269, 296] width 65 height 9
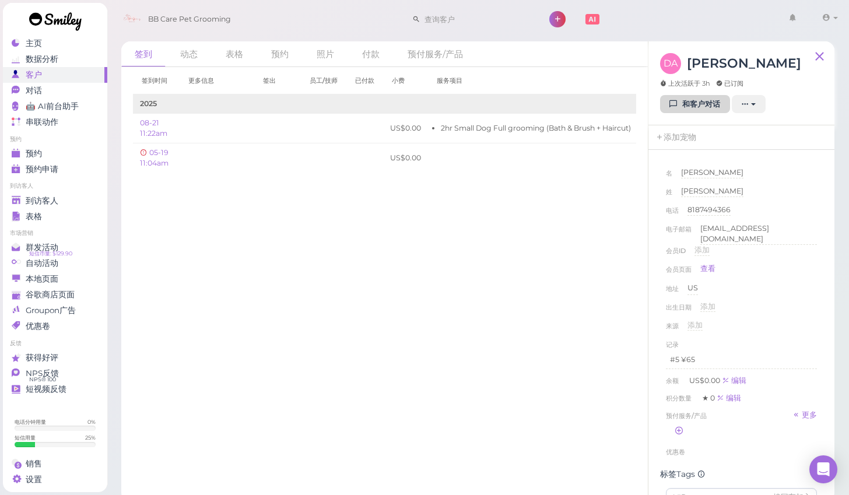
click at [696, 105] on link "和客户对话" at bounding box center [695, 104] width 70 height 19
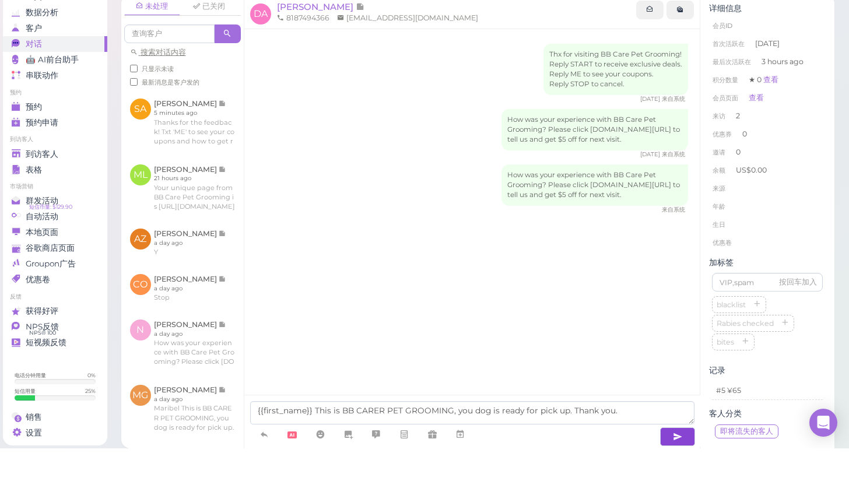
click at [669, 474] on button "button" at bounding box center [677, 483] width 35 height 19
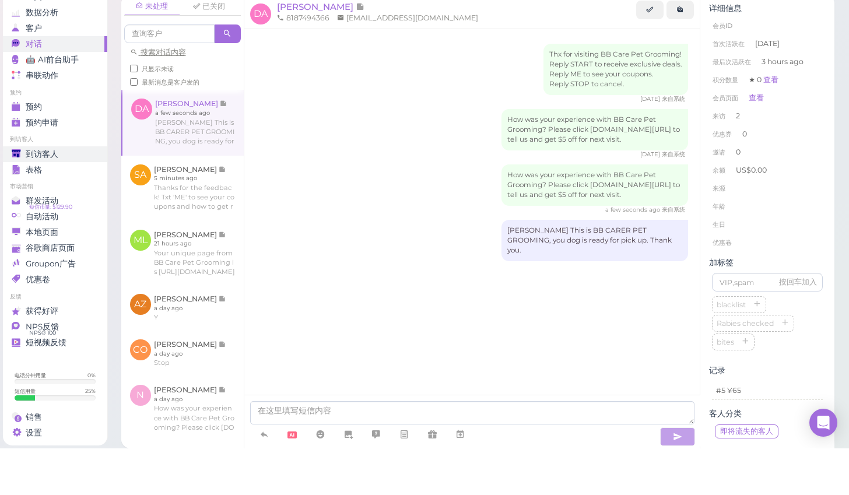
click at [43, 196] on span "到访客人" at bounding box center [42, 201] width 33 height 10
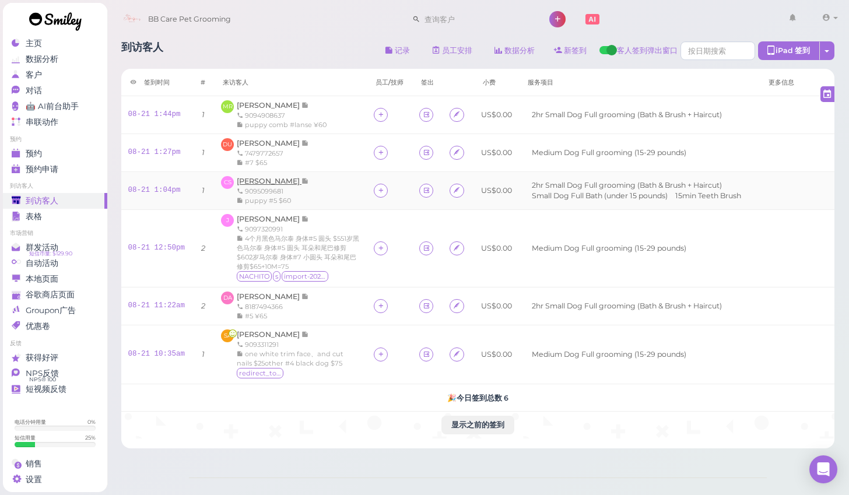
click at [262, 182] on span "Carolina Solis" at bounding box center [269, 181] width 65 height 9
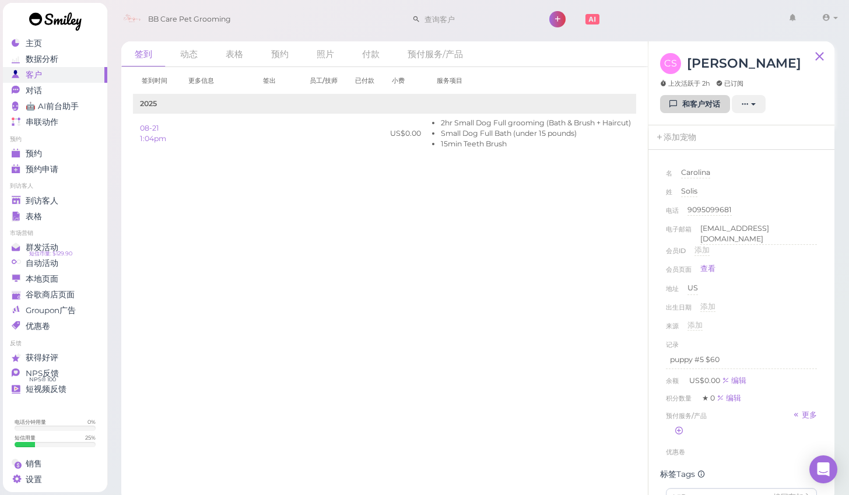
click at [704, 106] on link "和客户对话" at bounding box center [695, 104] width 70 height 19
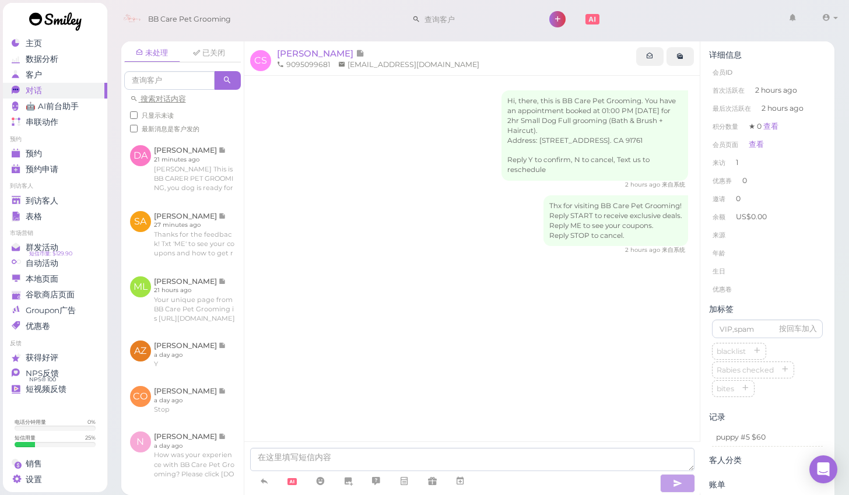
click at [276, 420] on div "Hi, there, this is BB Care Pet Grooming. You have an appointment booked at 01:0…" at bounding box center [472, 275] width 456 height 398
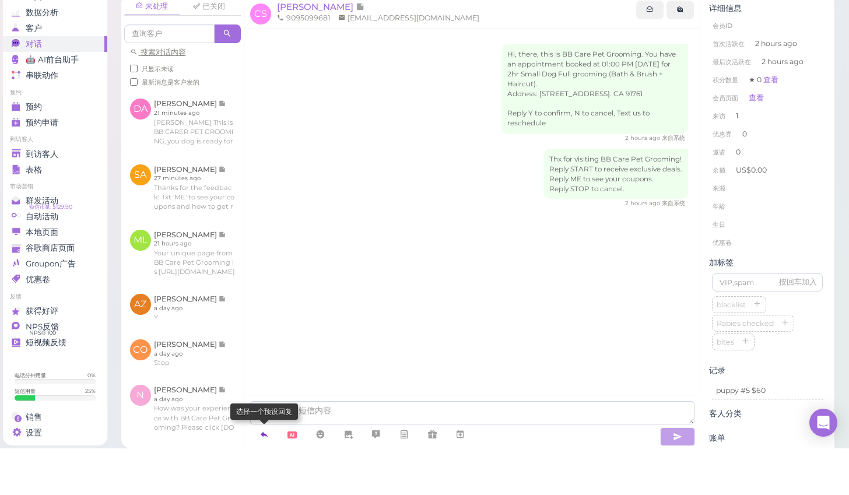
click at [261, 475] on icon at bounding box center [263, 481] width 9 height 12
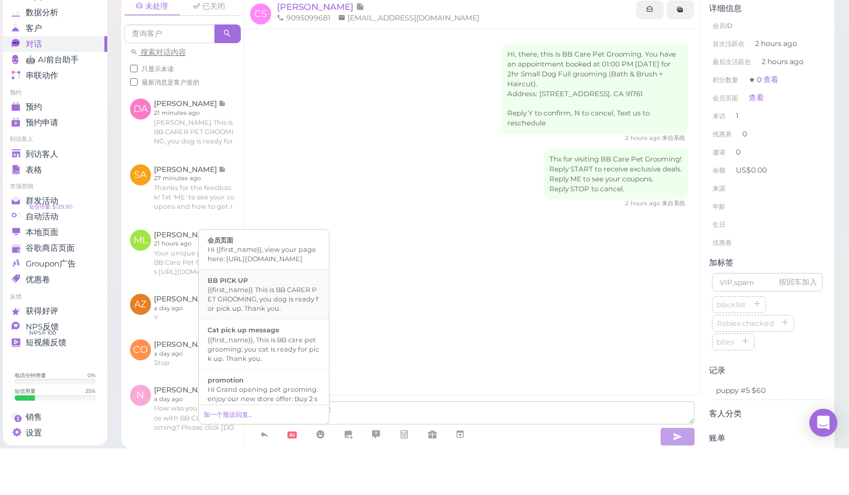
click at [272, 332] on div "{{first_name}} This is BB CARER PET GROOMING, you dog is ready for pick up. Tha…" at bounding box center [264, 346] width 113 height 28
type textarea "{{first_name}} This is BB CARER PET GROOMING, you dog is ready for pick up. Tha…"
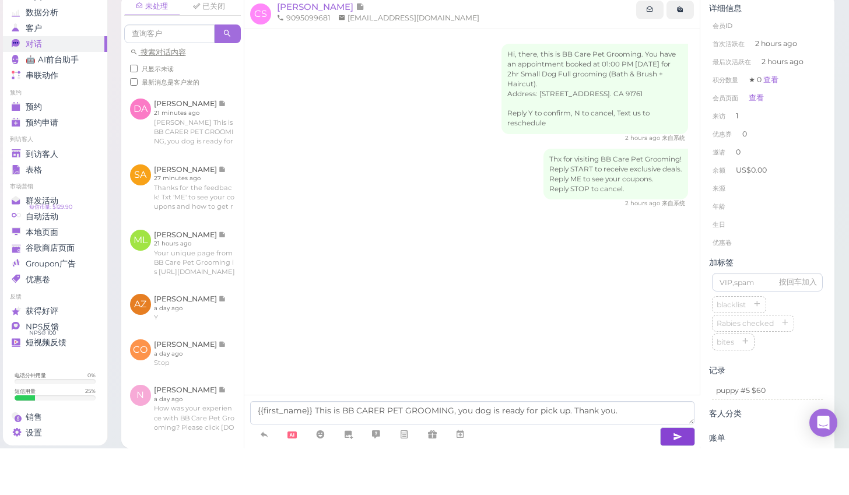
click at [669, 474] on button "button" at bounding box center [677, 483] width 35 height 19
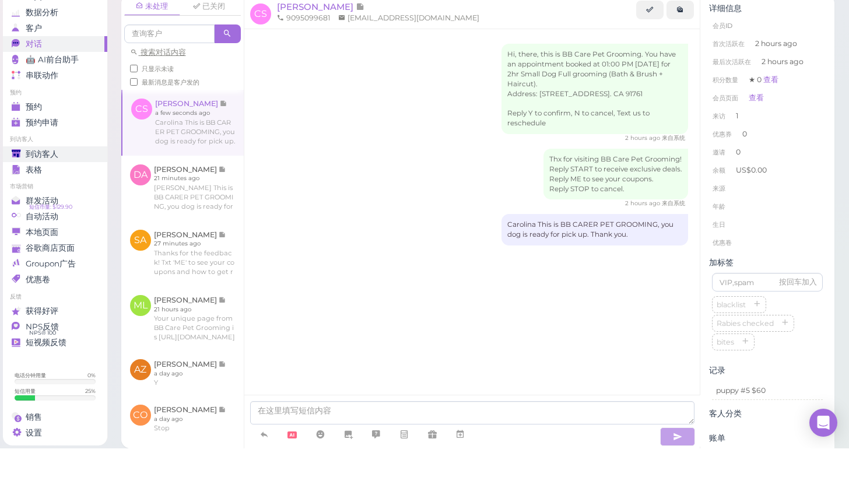
click at [37, 196] on span "到访客人" at bounding box center [42, 201] width 33 height 10
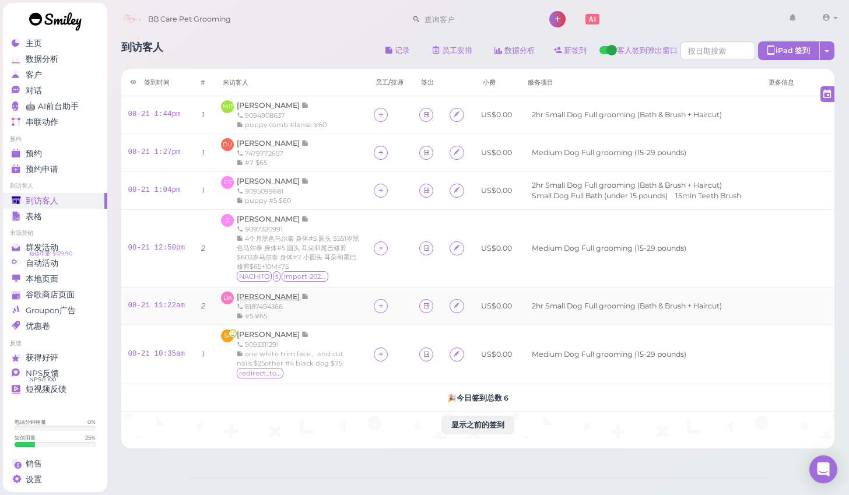
click at [263, 296] on span "[PERSON_NAME]" at bounding box center [269, 296] width 65 height 9
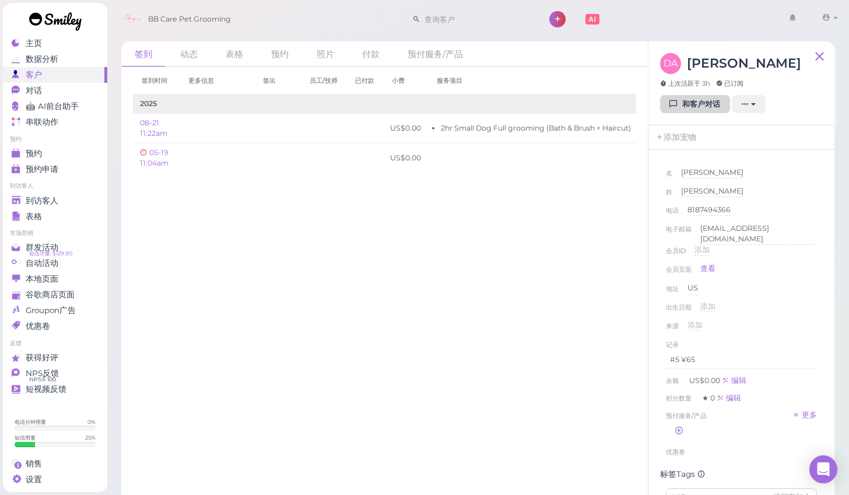
click at [695, 107] on link "和客户对话" at bounding box center [695, 104] width 70 height 19
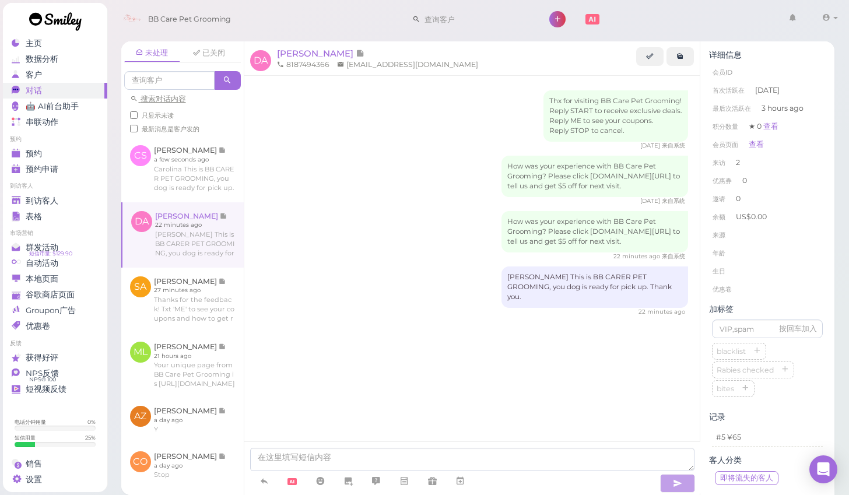
click at [280, 364] on div "Thx for visiting BB Care Pet Grooming! Reply START to receive exclusive deals. …" at bounding box center [472, 227] width 456 height 302
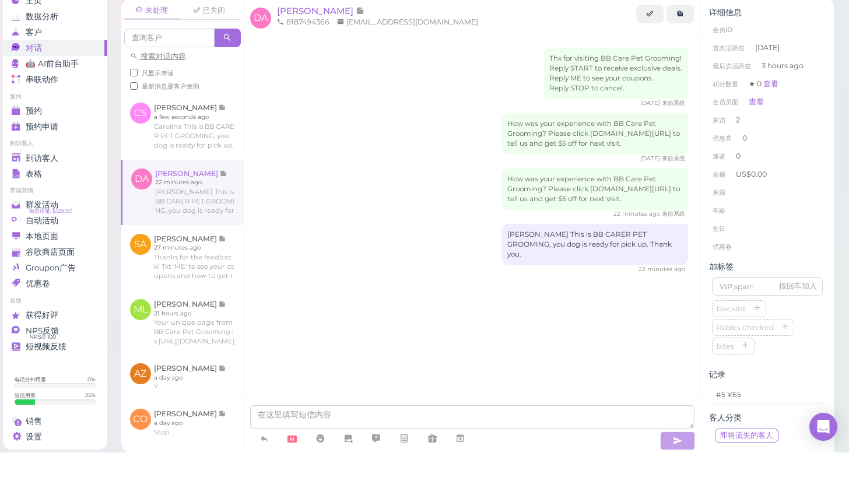
scroll to position [5, 0]
click at [265, 475] on icon at bounding box center [263, 481] width 9 height 12
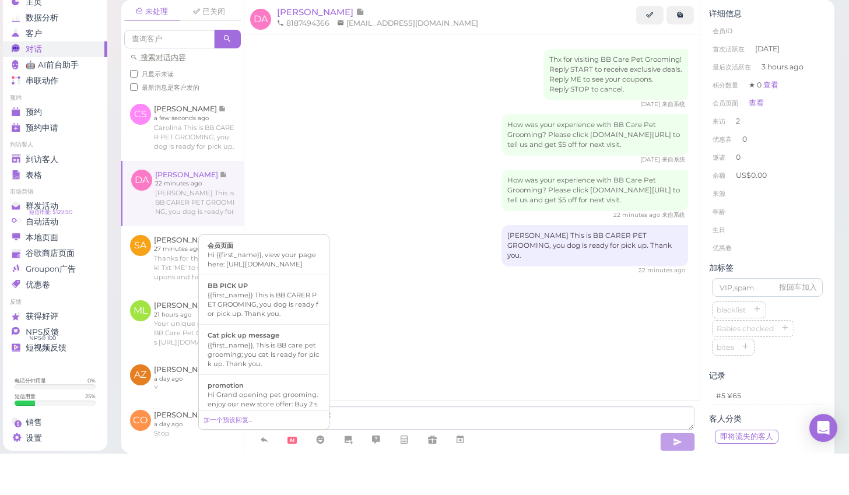
click at [395, 314] on div "Thx for visiting BB Care Pet Grooming! Reply START to receive exclusive deals. …" at bounding box center [472, 227] width 456 height 302
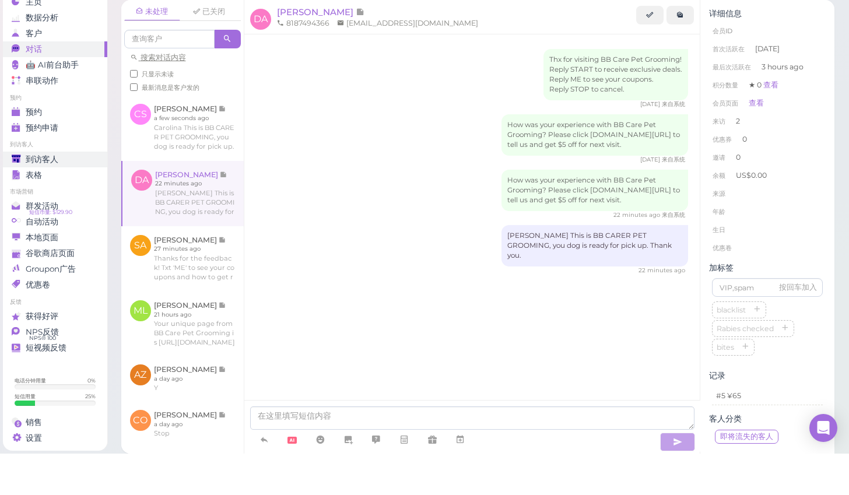
click at [43, 196] on span "到访客人" at bounding box center [42, 201] width 33 height 10
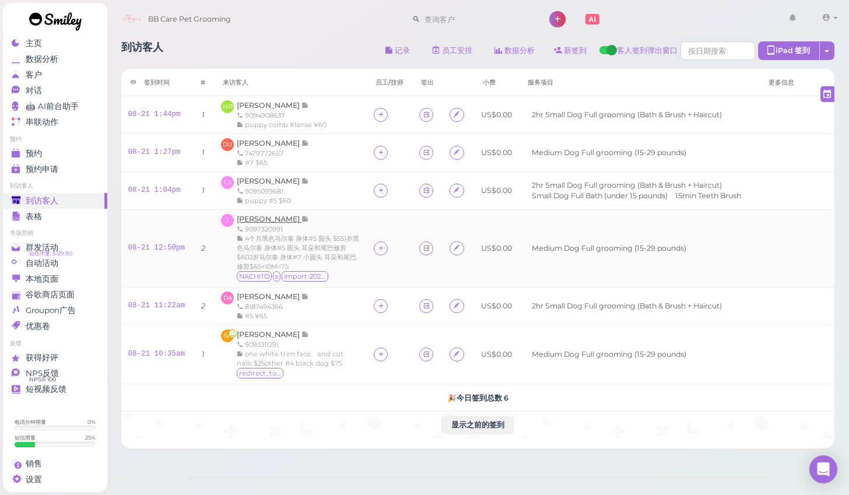
click at [254, 217] on span "Jose Andrade" at bounding box center [269, 219] width 65 height 9
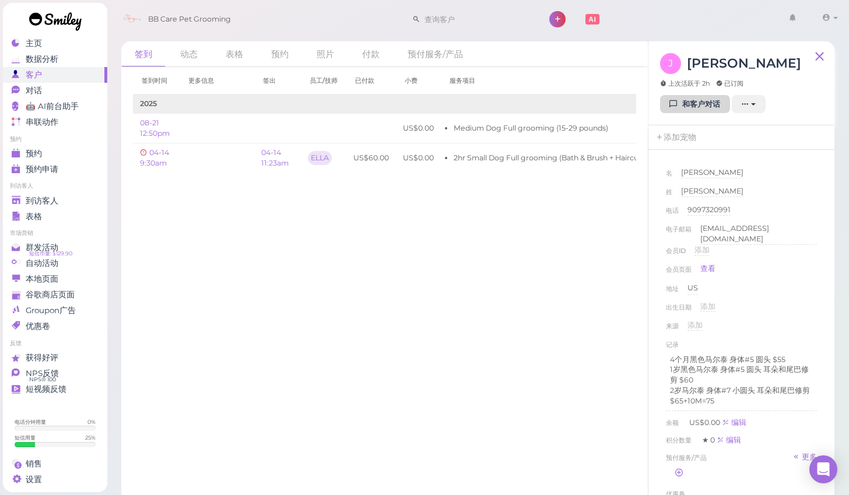
click at [690, 108] on link "和客户对话" at bounding box center [695, 104] width 70 height 19
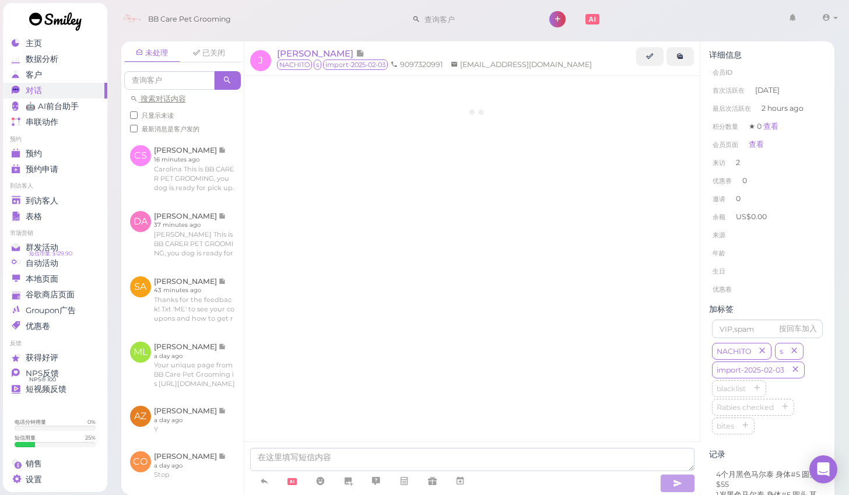
scroll to position [415, 0]
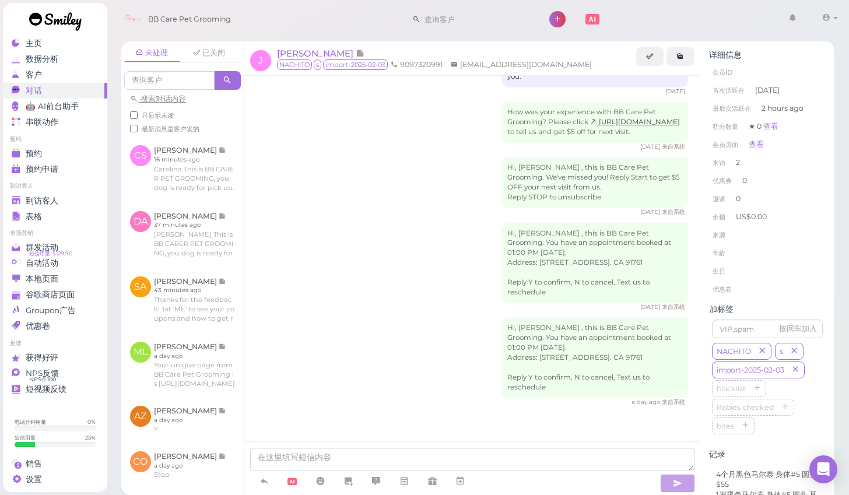
click at [420, 242] on div "Hi, Jose , this is BB Care Pet Grooming. You have an appointment booked at 01:0…" at bounding box center [472, 267] width 433 height 89
click at [797, 262] on li "生日" at bounding box center [767, 271] width 117 height 19
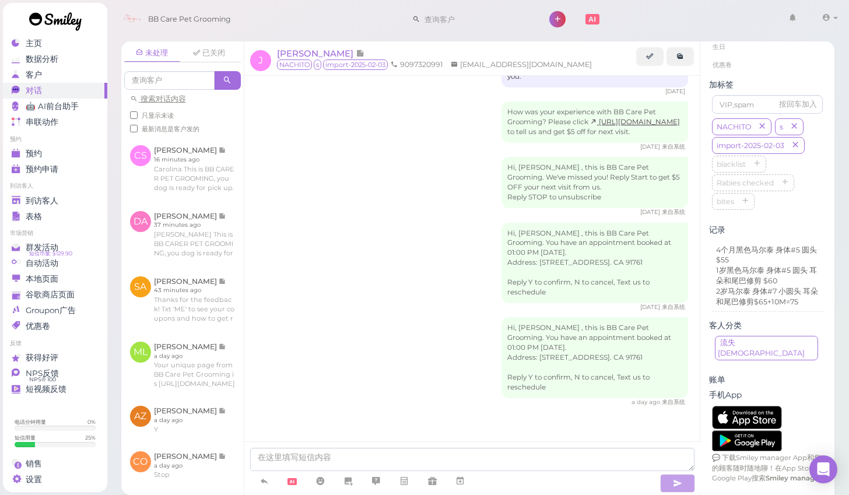
scroll to position [217, 0]
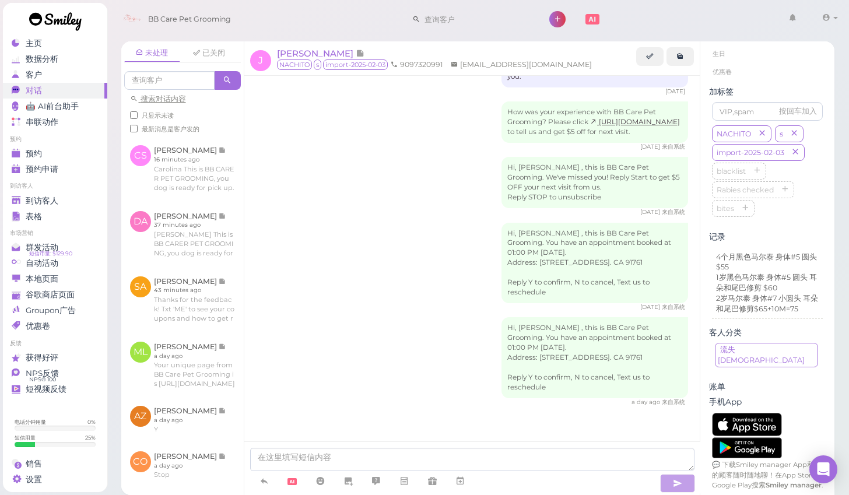
click at [840, 264] on div "未处理 已关闭 搜索对话内容 只显示未读 最新消息是客户发的 CS Carolina Solis" at bounding box center [478, 264] width 743 height 462
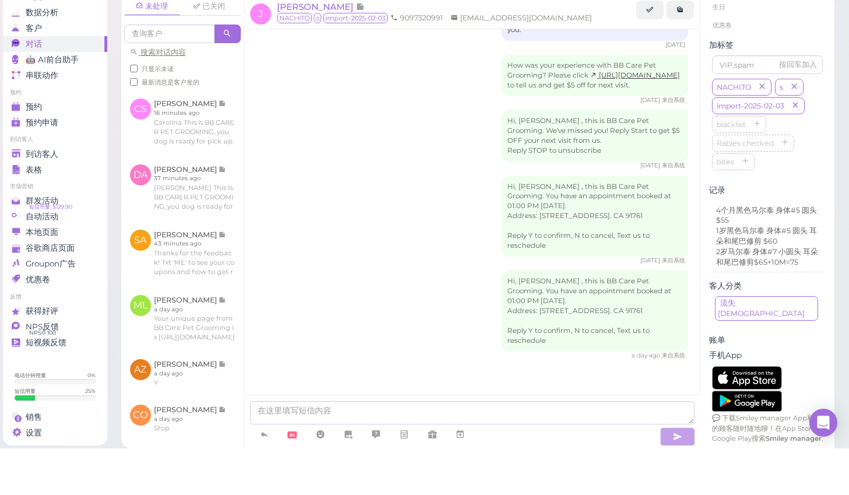
scroll to position [7, 0]
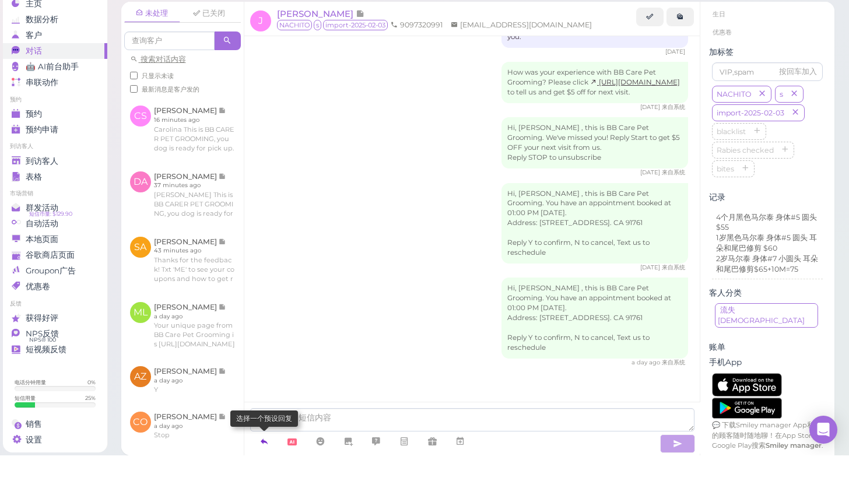
click at [265, 475] on icon at bounding box center [263, 481] width 9 height 12
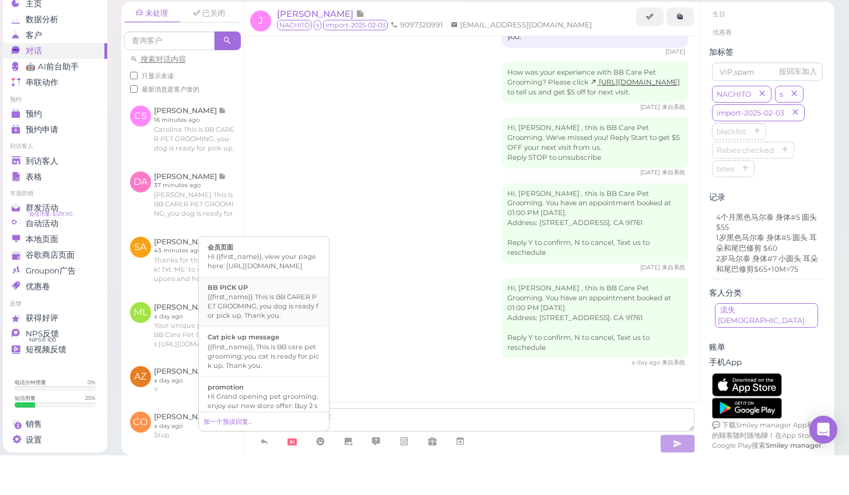
click at [274, 332] on div "{{first_name}} This is BB CARER PET GROOMING, you dog is ready for pick up. Tha…" at bounding box center [264, 346] width 113 height 28
type textarea "{{first_name}} This is BB CARER PET GROOMING, you dog is ready for pick up. Tha…"
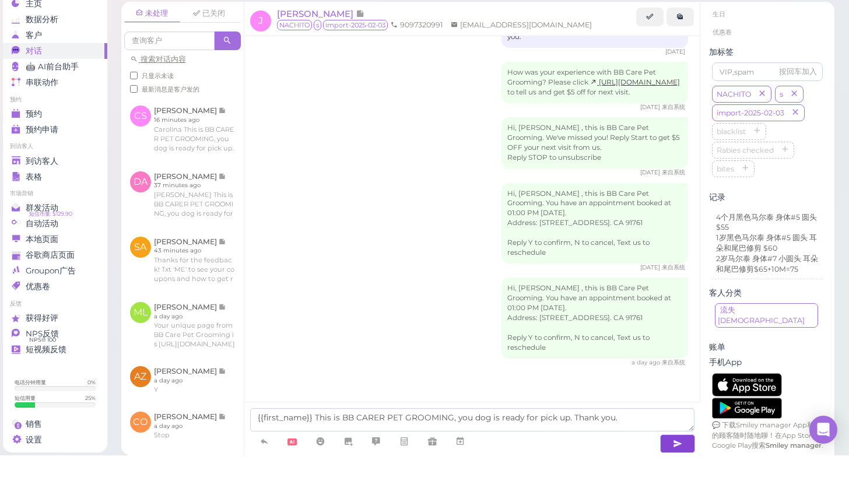
click at [673, 478] on icon "button" at bounding box center [677, 484] width 9 height 12
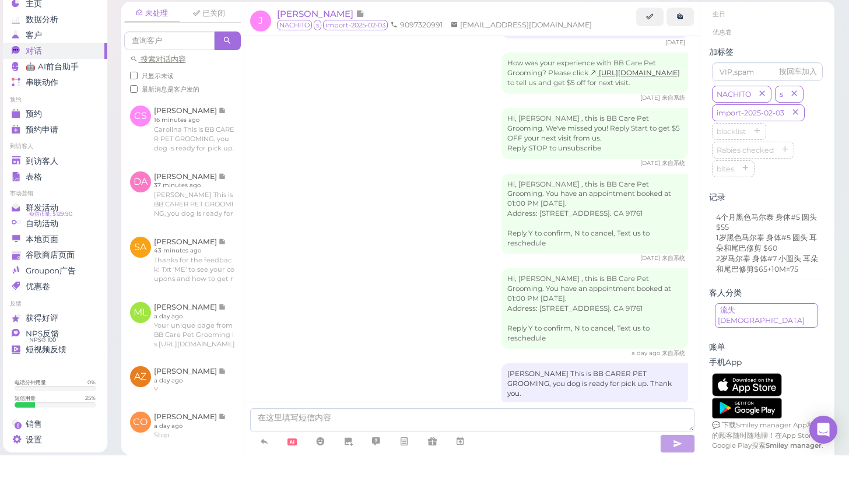
scroll to position [451, 0]
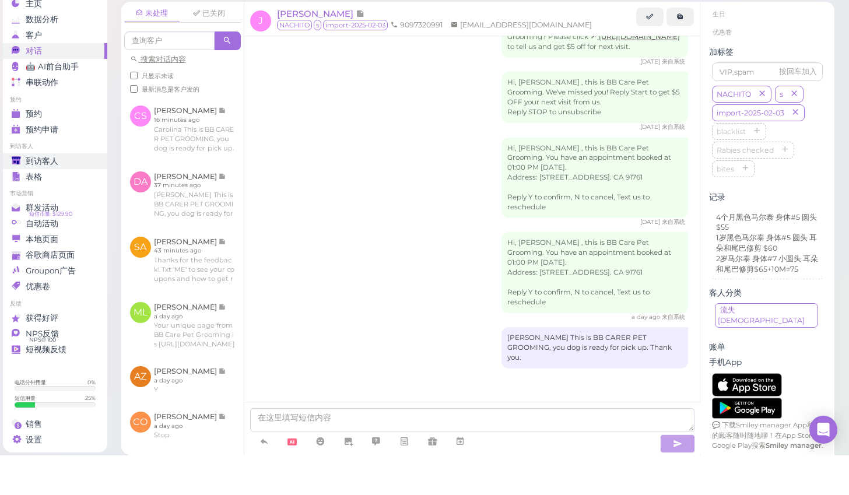
click at [32, 196] on span "到访客人" at bounding box center [42, 201] width 33 height 10
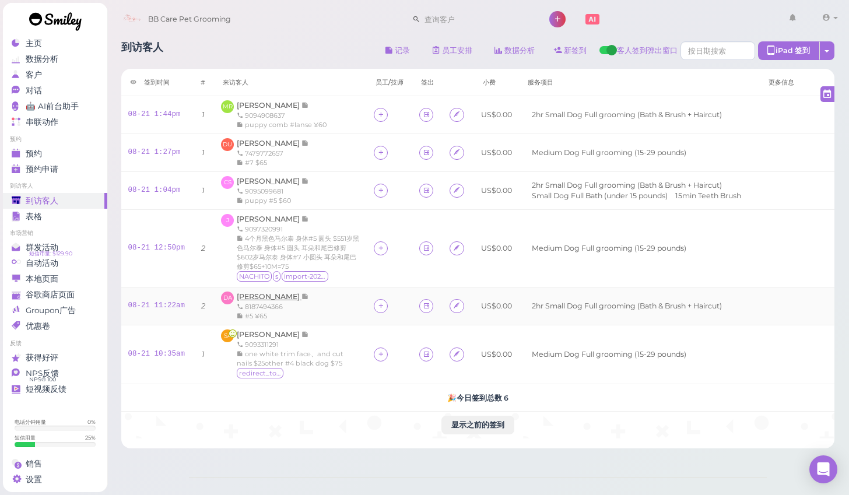
click at [245, 292] on span "[PERSON_NAME]" at bounding box center [269, 296] width 65 height 9
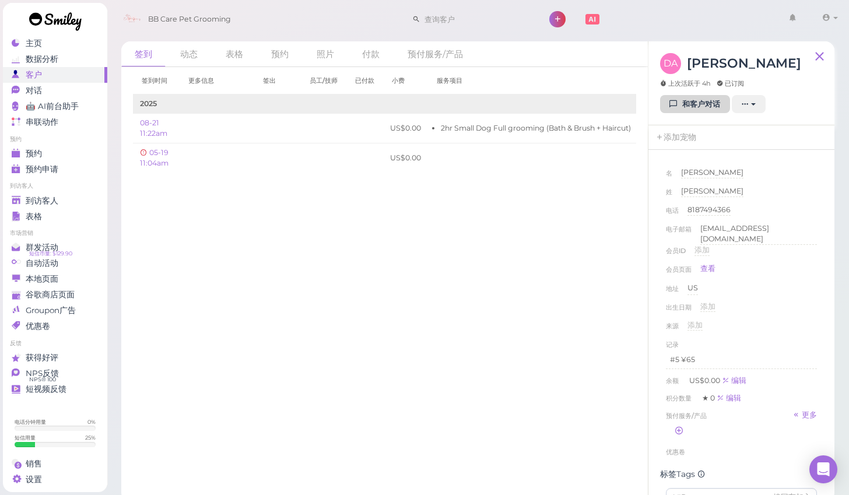
click at [697, 103] on link "和客户对话" at bounding box center [695, 104] width 70 height 19
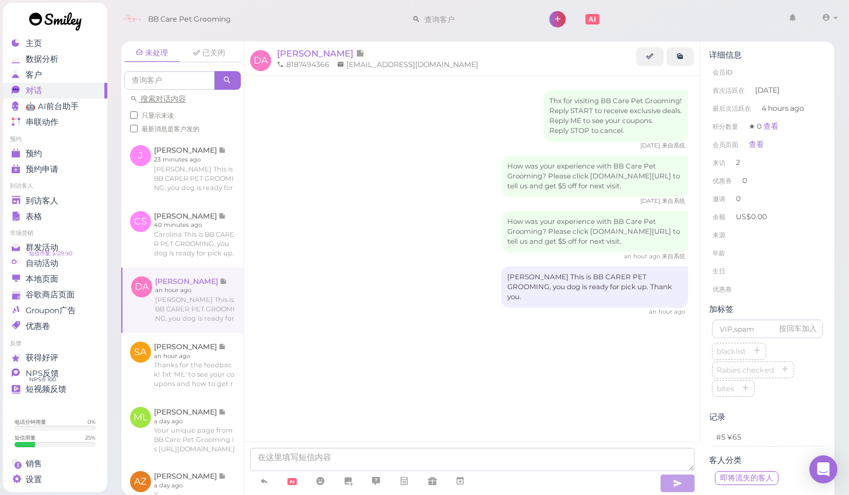
click at [413, 381] on div "Thx for visiting BB Care Pet Grooming! Reply START to receive exclusive deals. …" at bounding box center [472, 230] width 456 height 308
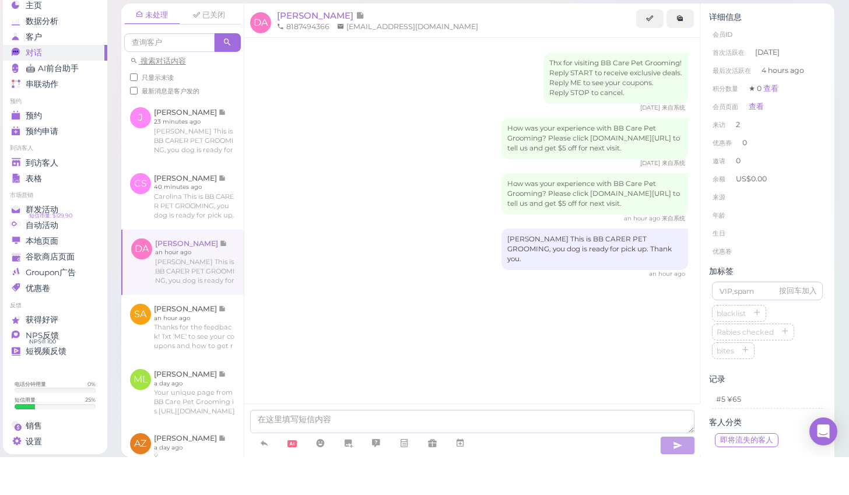
scroll to position [6, 0]
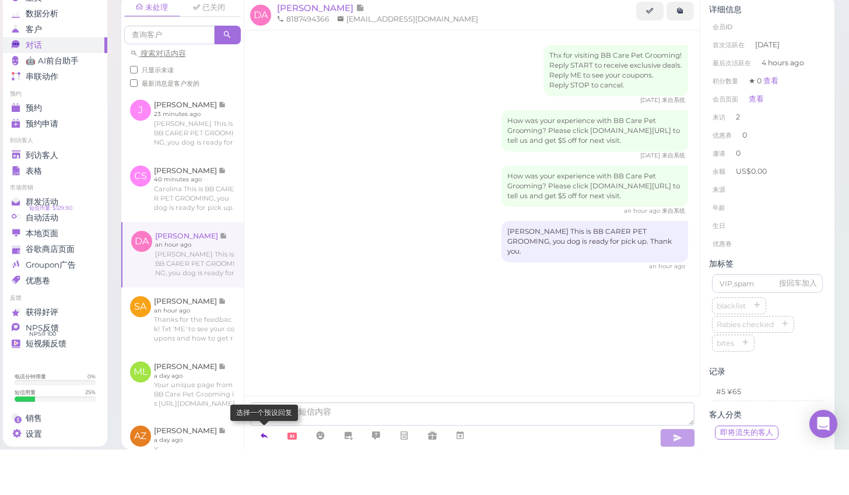
click at [265, 475] on icon at bounding box center [263, 481] width 9 height 12
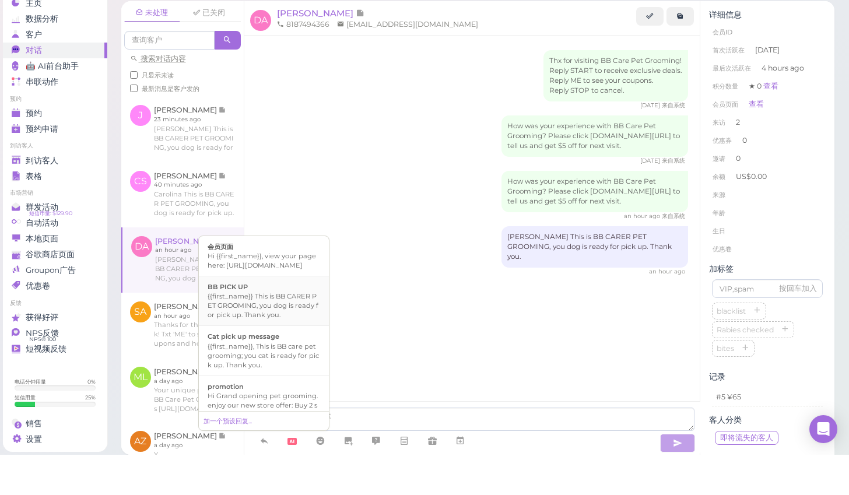
click at [287, 332] on div "{{first_name}} This is BB CARER PET GROOMING, you dog is ready for pick up. Tha…" at bounding box center [264, 346] width 113 height 28
type textarea "{{first_name}} This is BB CARER PET GROOMING, you dog is ready for pick up. Tha…"
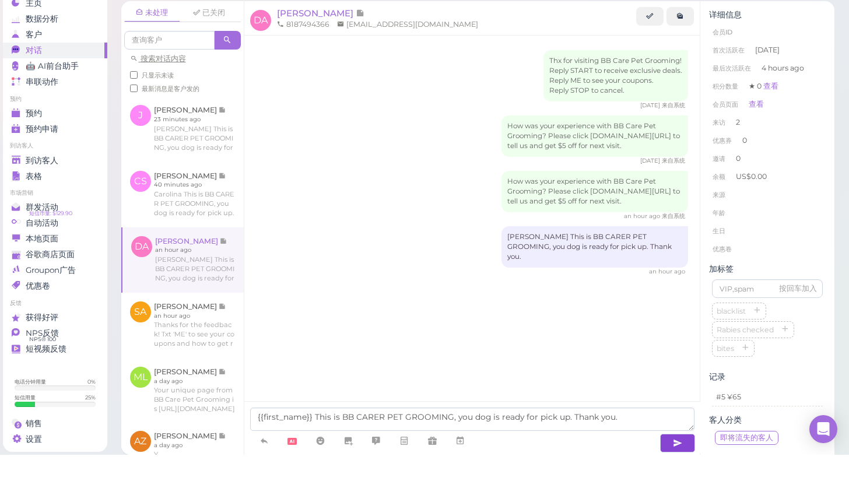
click at [671, 474] on button "button" at bounding box center [677, 483] width 35 height 19
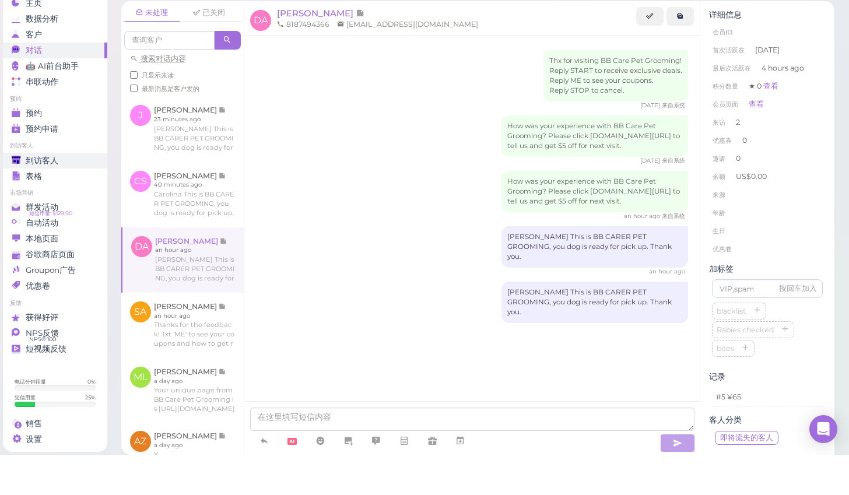
click at [34, 196] on span "到访客人" at bounding box center [42, 201] width 33 height 10
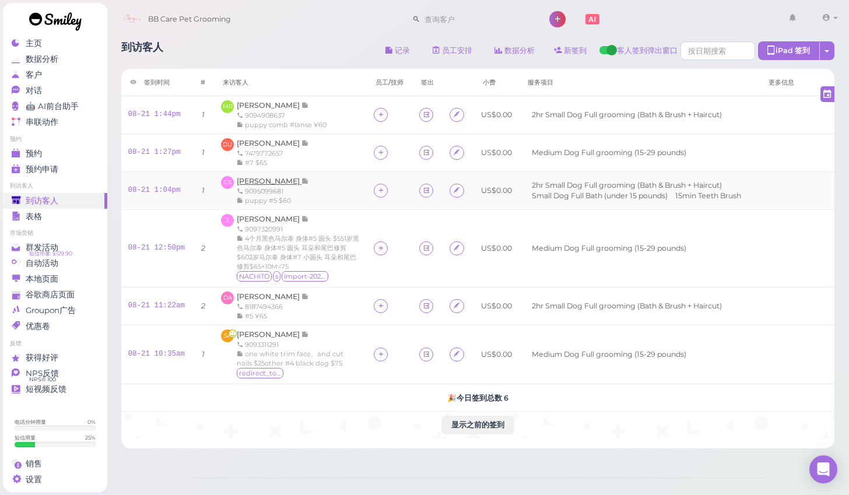
click at [254, 180] on span "Carolina Solis" at bounding box center [269, 181] width 65 height 9
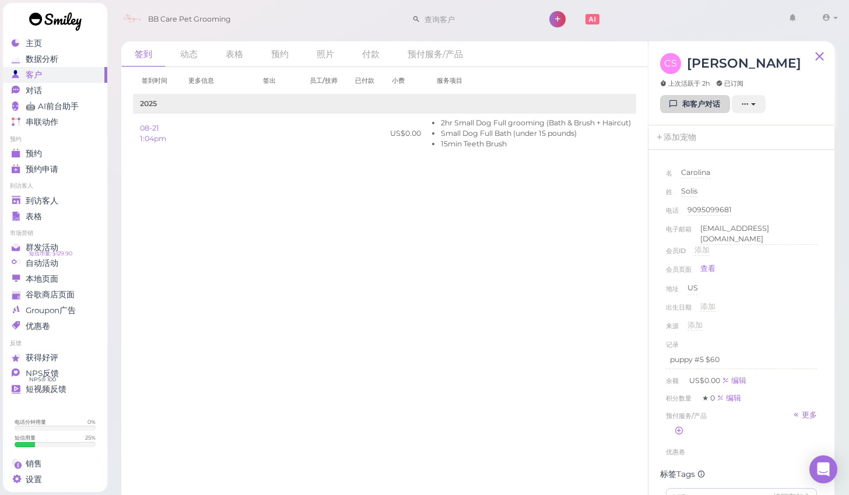
click at [691, 104] on link "和客户对话" at bounding box center [695, 104] width 70 height 19
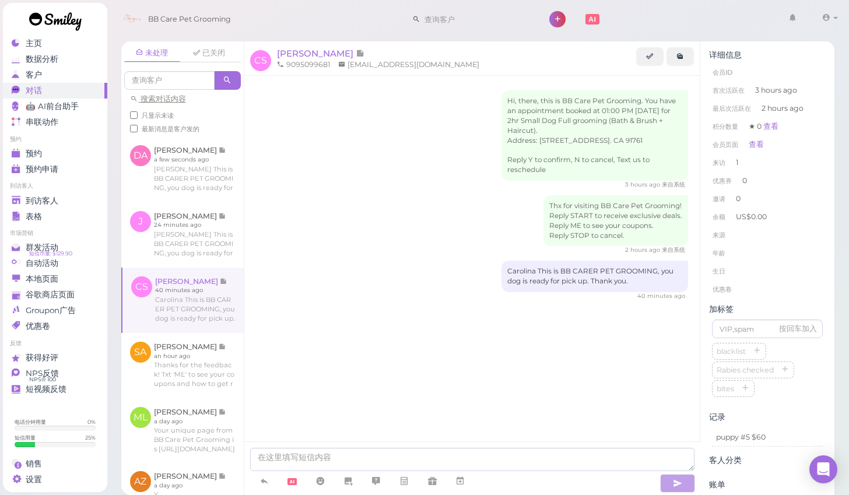
click at [349, 365] on div "Hi, there, this is BB Care Pet Grooming. You have an appointment booked at 01:0…" at bounding box center [472, 222] width 456 height 292
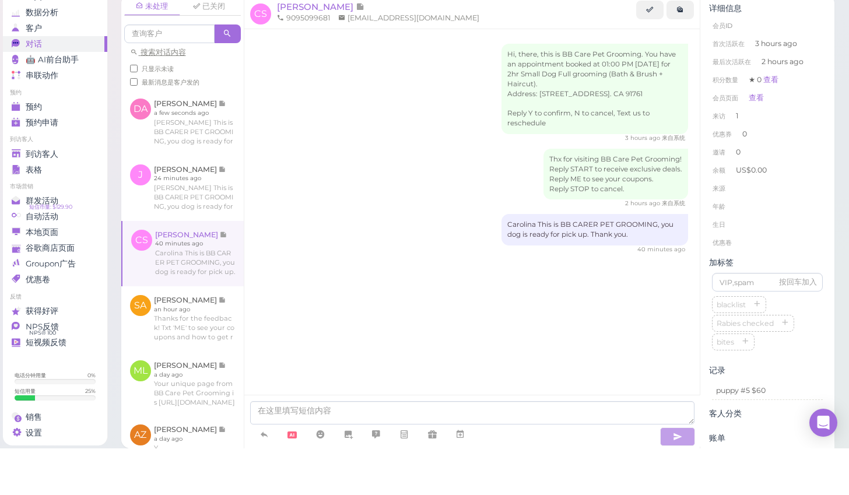
scroll to position [5, 0]
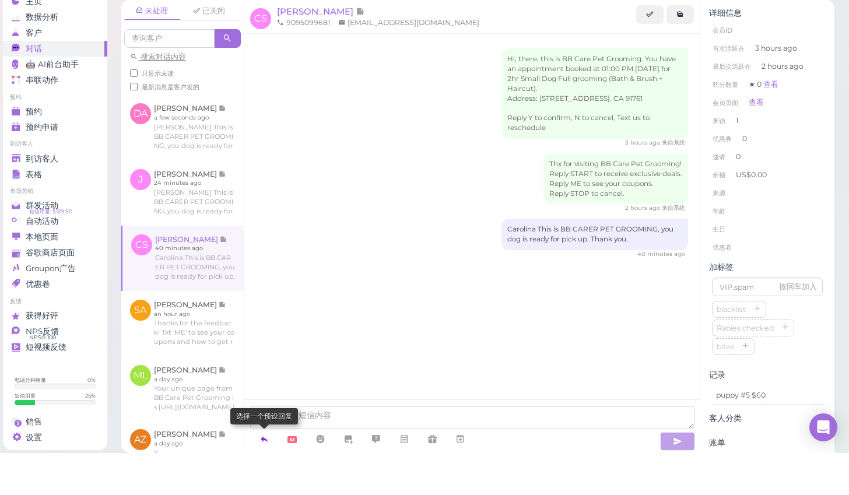
click at [268, 475] on icon at bounding box center [263, 481] width 9 height 12
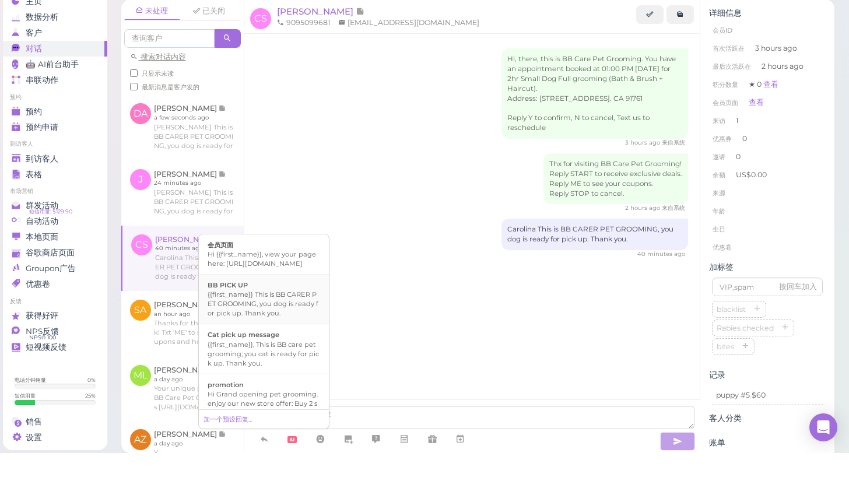
click at [275, 332] on div "{{first_name}} This is BB CARER PET GROOMING, you dog is ready for pick up. Tha…" at bounding box center [264, 346] width 113 height 28
type textarea "{{first_name}} This is BB CARER PET GROOMING, you dog is ready for pick up. Tha…"
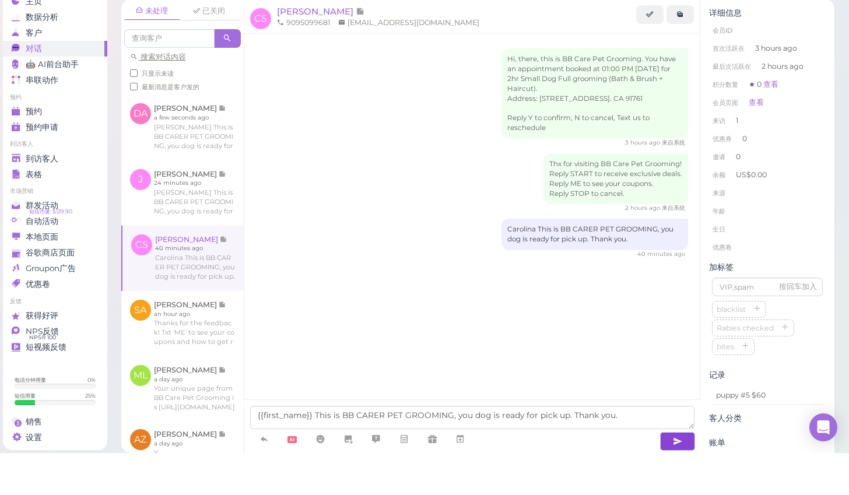
click at [676, 478] on icon "button" at bounding box center [677, 484] width 9 height 12
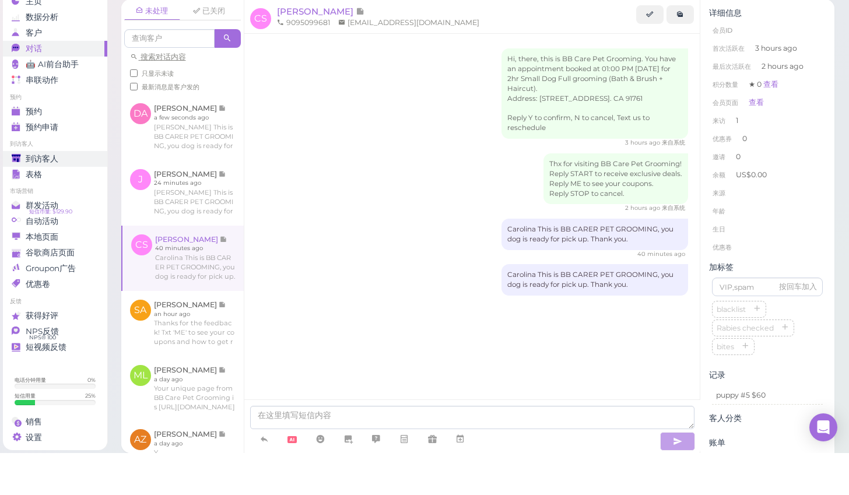
click at [73, 193] on link "到访客人" at bounding box center [55, 201] width 104 height 16
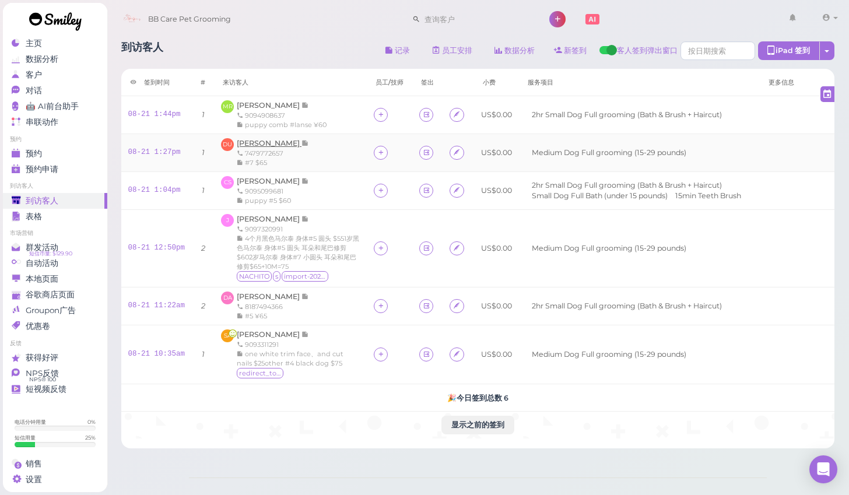
click at [265, 145] on span "Daniel Uribe" at bounding box center [269, 143] width 65 height 9
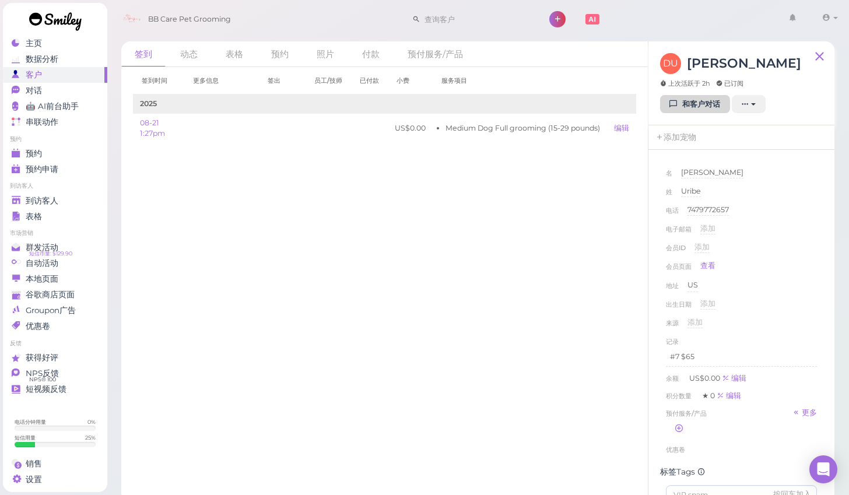
click at [702, 106] on link "和客户对话" at bounding box center [695, 104] width 70 height 19
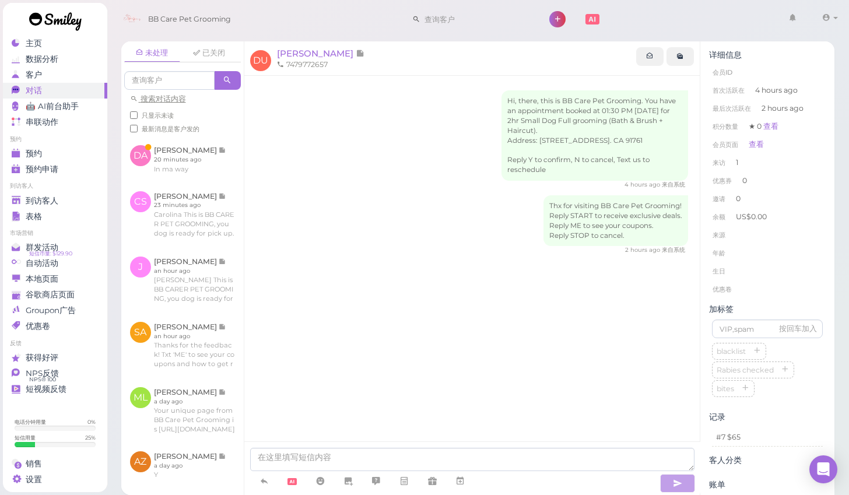
click at [376, 342] on div "Hi, there, this is BB Care Pet Grooming. You have an appointment booked at 01:3…" at bounding box center [472, 275] width 456 height 398
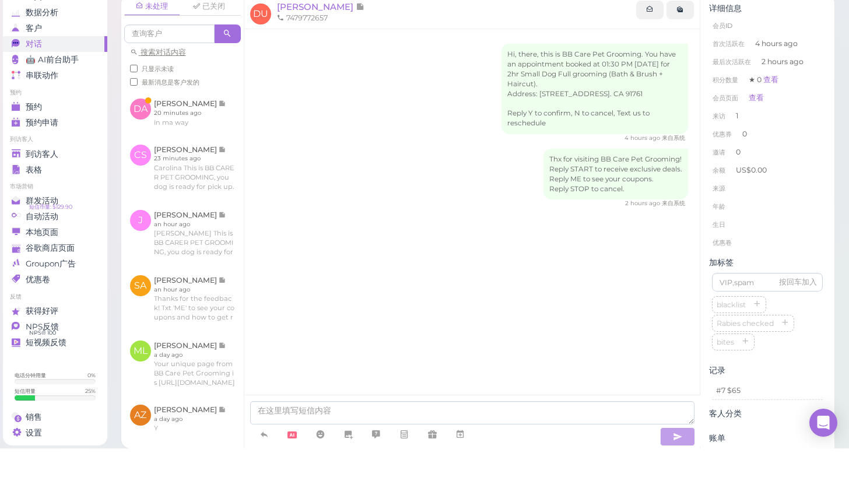
scroll to position [5, 0]
click at [270, 471] on link at bounding box center [264, 481] width 28 height 20
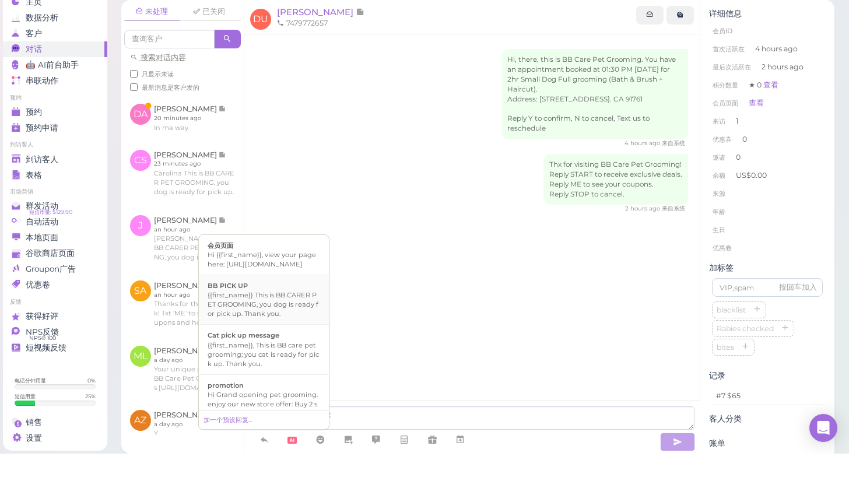
click at [255, 322] on div "BB PICK UP" at bounding box center [264, 326] width 113 height 9
type textarea "{{first_name}} This is BB CARER PET GROOMING, you dog is ready for pick up. Tha…"
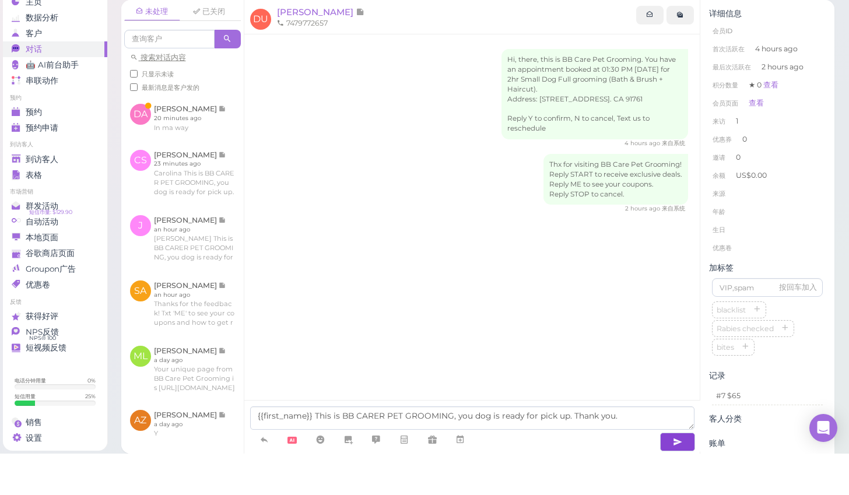
click at [684, 474] on button "button" at bounding box center [677, 483] width 35 height 19
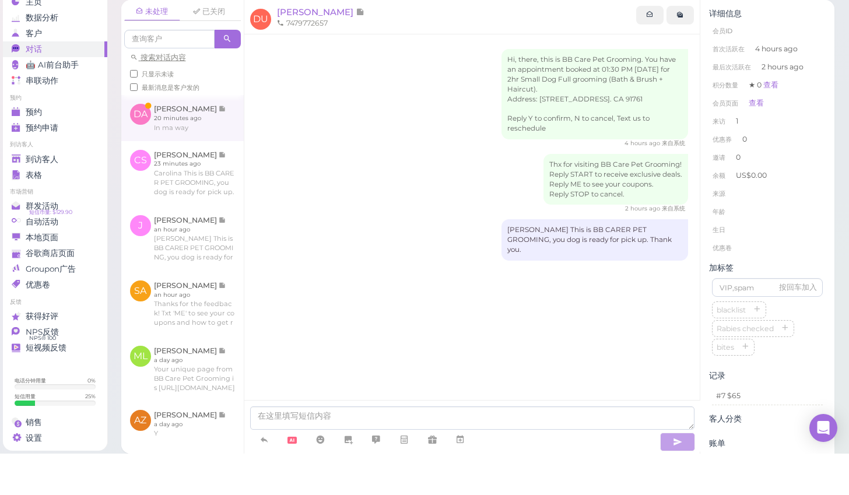
click at [178, 136] on link at bounding box center [182, 158] width 122 height 45
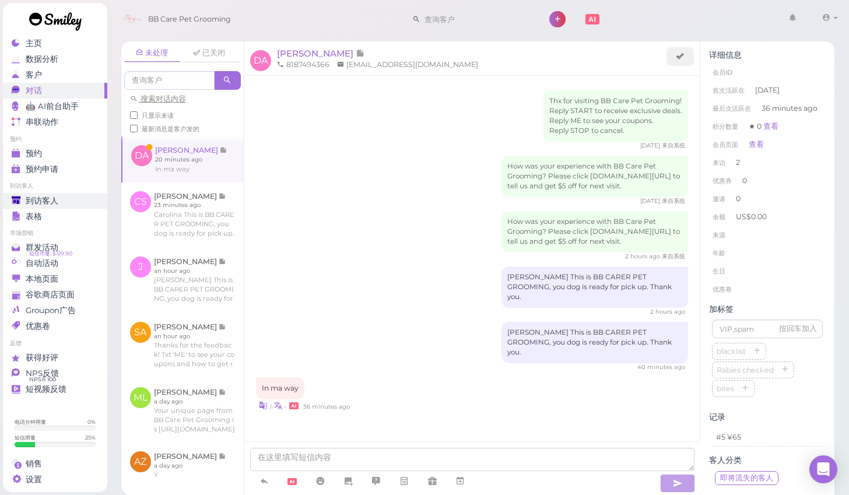
click at [36, 196] on span "到访客人" at bounding box center [42, 201] width 33 height 10
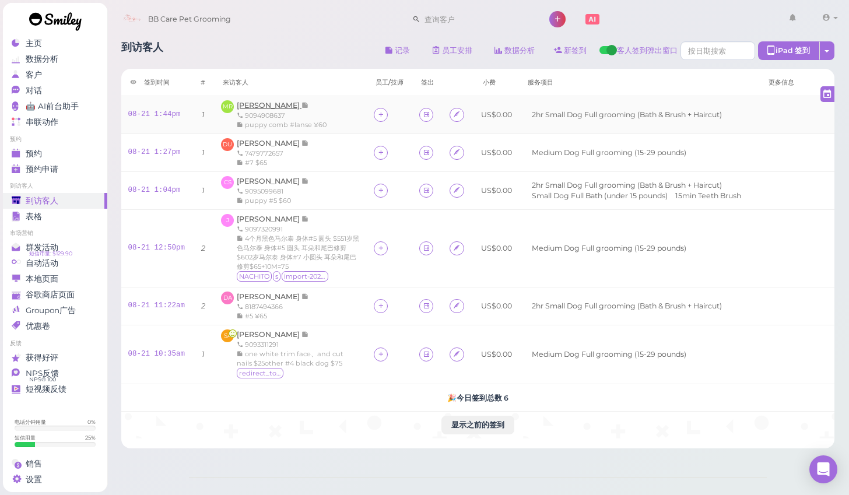
click at [255, 106] on span "Matt Rodriguez" at bounding box center [269, 105] width 65 height 9
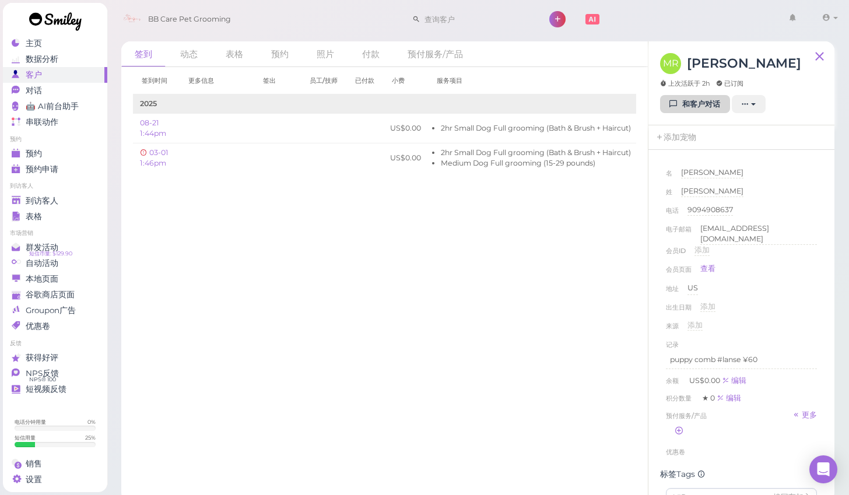
click at [676, 101] on icon at bounding box center [674, 104] width 8 height 9
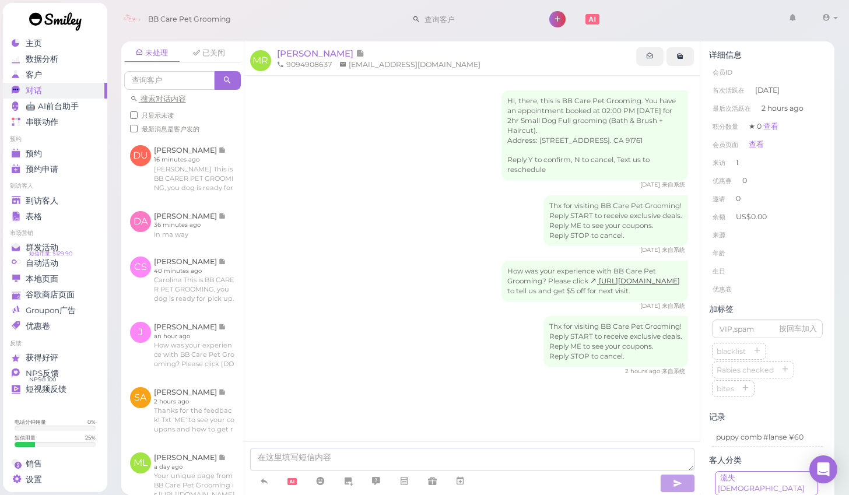
click at [276, 382] on div "Hi, there, this is BB Care Pet Grooming. You have an appointment booked at 02:0…" at bounding box center [472, 256] width 456 height 361
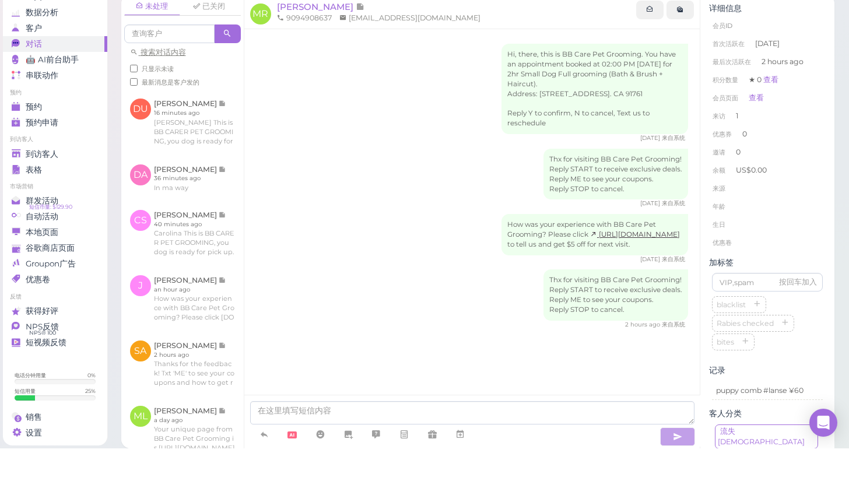
scroll to position [4, 0]
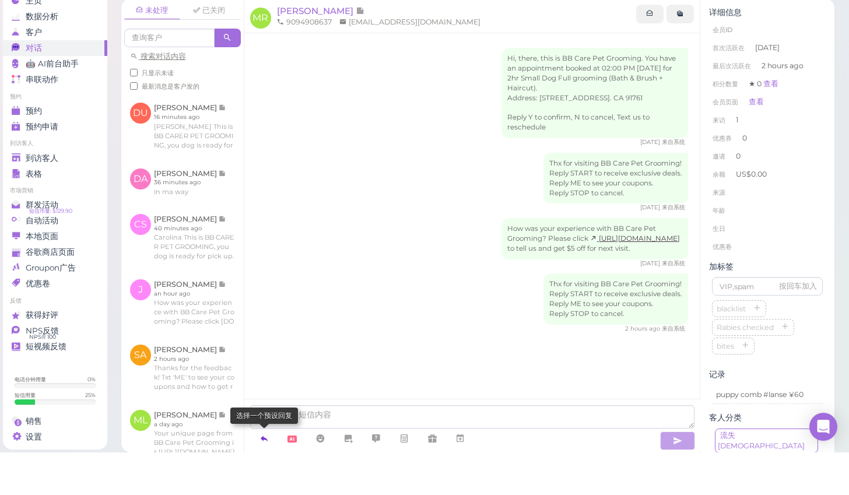
click at [264, 475] on icon at bounding box center [263, 481] width 9 height 12
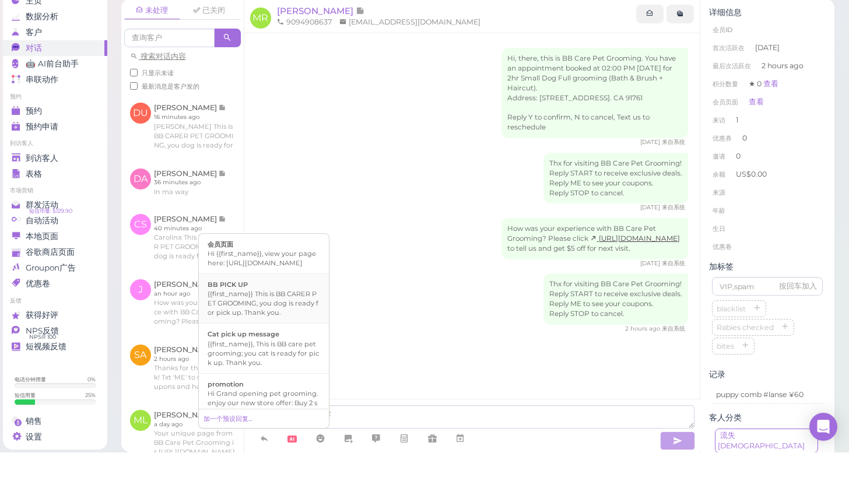
click at [253, 332] on div "{{first_name}} This is BB CARER PET GROOMING, you dog is ready for pick up. Tha…" at bounding box center [264, 346] width 113 height 28
type textarea "{{first_name}} This is BB CARER PET GROOMING, you dog is ready for pick up. Tha…"
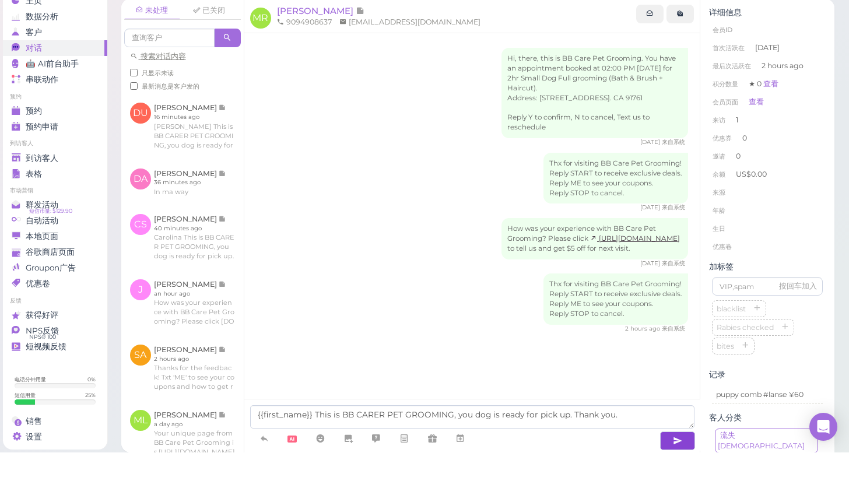
click at [674, 478] on icon "button" at bounding box center [677, 484] width 9 height 12
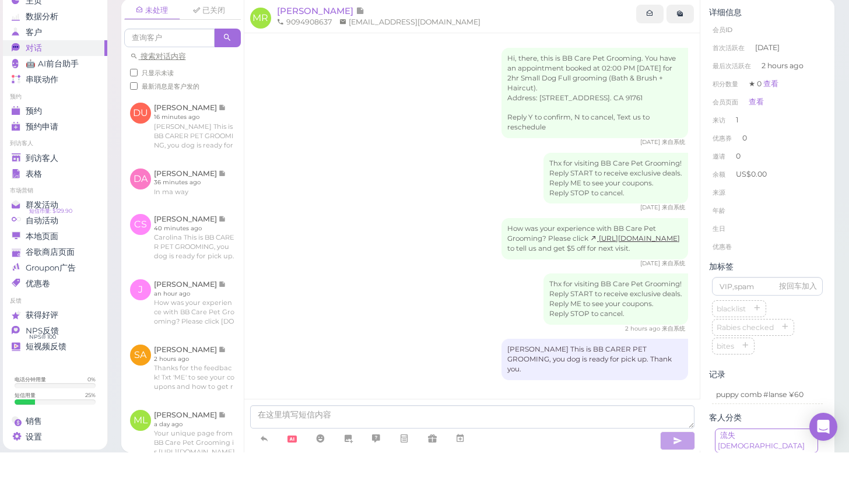
scroll to position [12, 0]
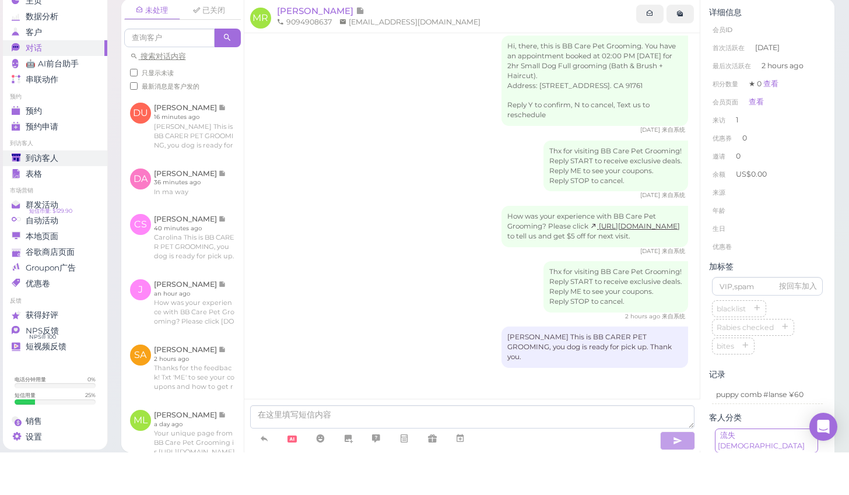
click at [39, 196] on span "到访客人" at bounding box center [42, 201] width 33 height 10
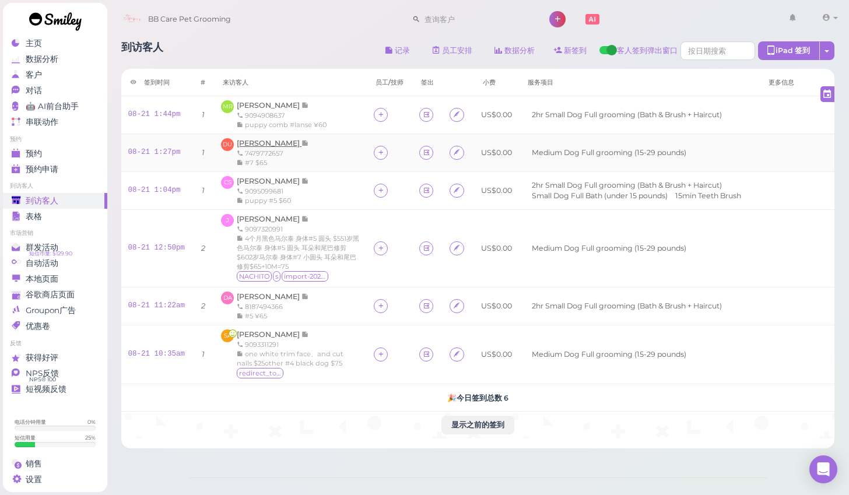
click at [271, 142] on span "Daniel Uribe" at bounding box center [269, 143] width 65 height 9
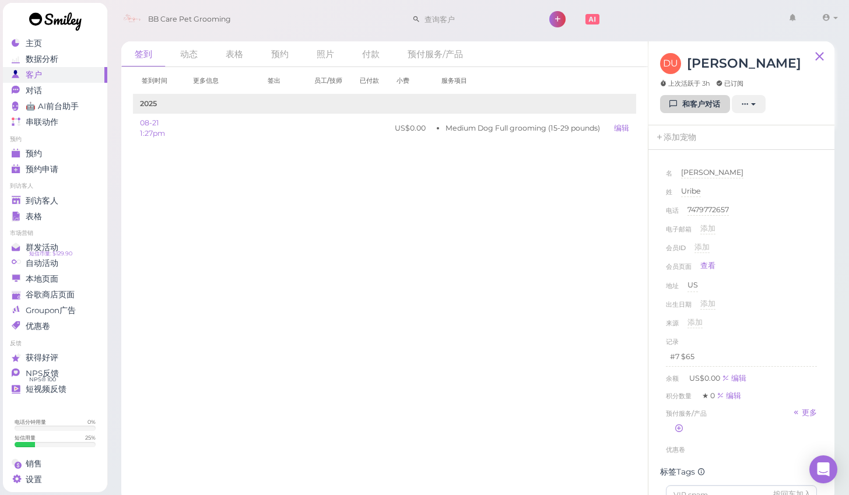
click at [687, 107] on link "和客户对话" at bounding box center [695, 104] width 70 height 19
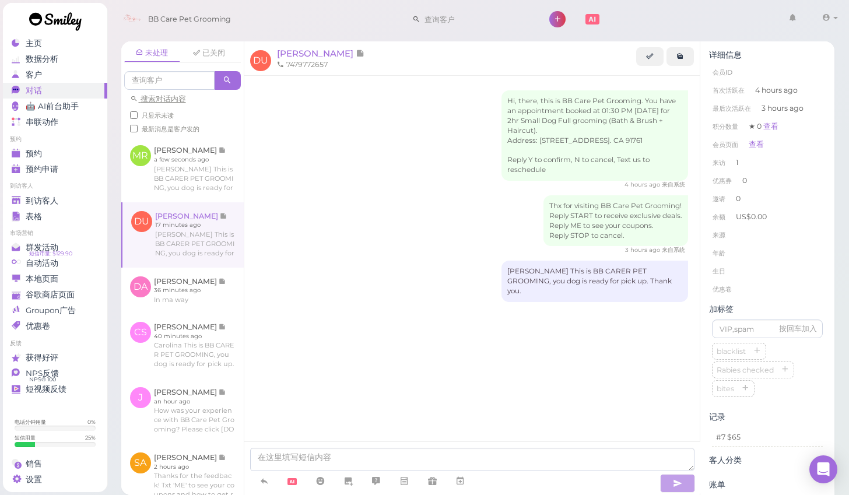
click at [414, 304] on div "Hi, there, this is BB Care Pet Grooming. You have an appointment booked at 01:3…" at bounding box center [472, 219] width 456 height 287
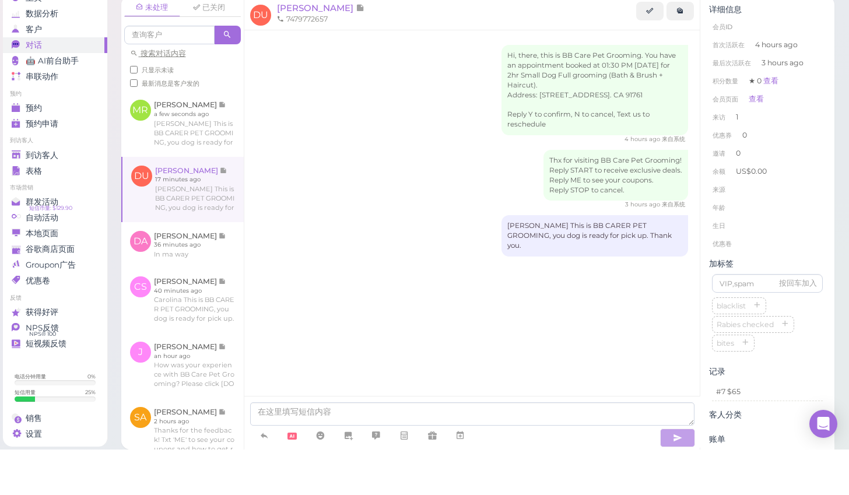
scroll to position [5, 0]
